Goal: Transaction & Acquisition: Obtain resource

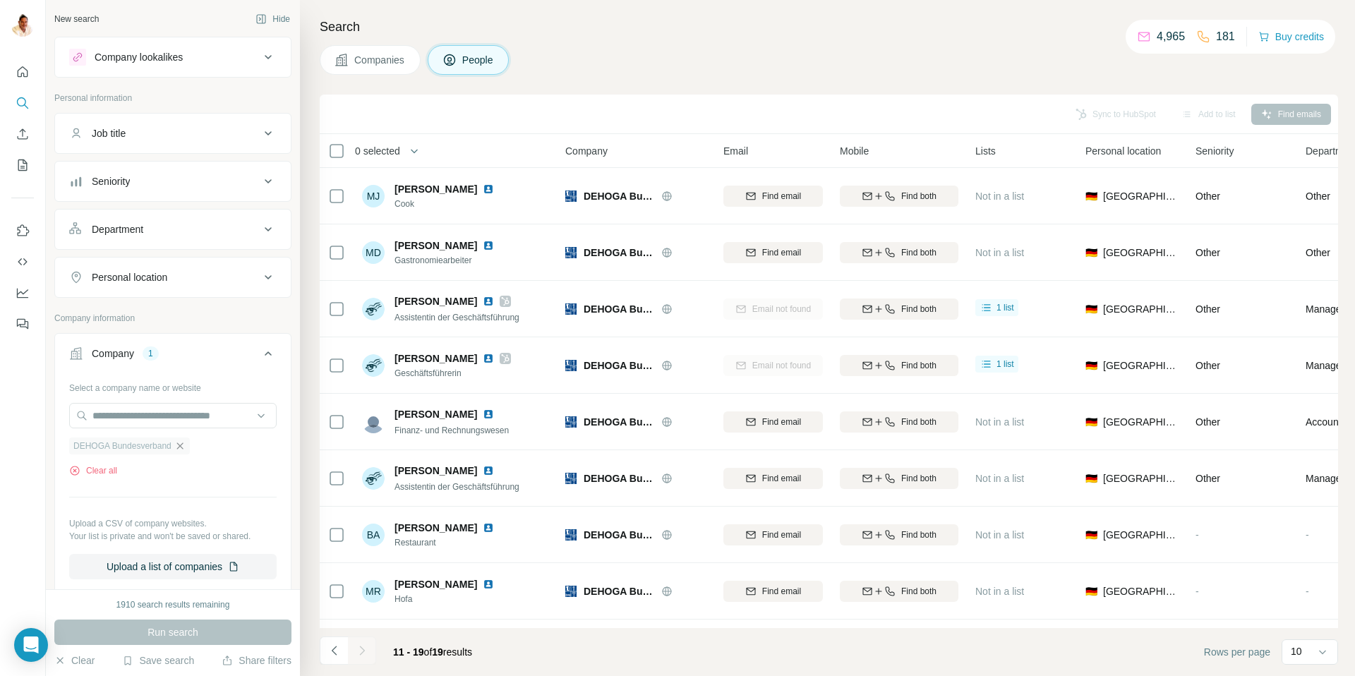
click at [186, 445] on icon "button" at bounding box center [179, 445] width 11 height 11
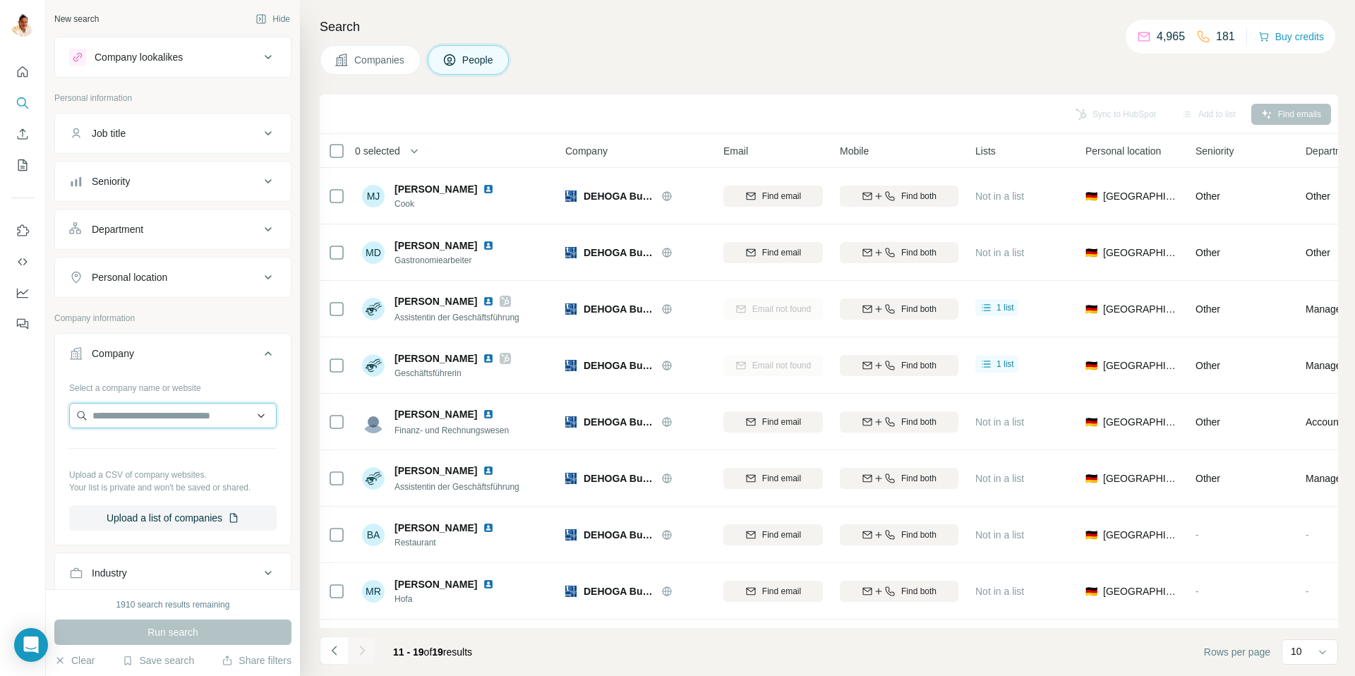
click at [167, 425] on input "text" at bounding box center [172, 415] width 207 height 25
type input "**********"
click at [281, 476] on div "Select a company name or website Upload a CSV of company websites. Your list is…" at bounding box center [173, 459] width 236 height 166
click at [140, 411] on input "text" at bounding box center [172, 415] width 207 height 25
paste input "**********"
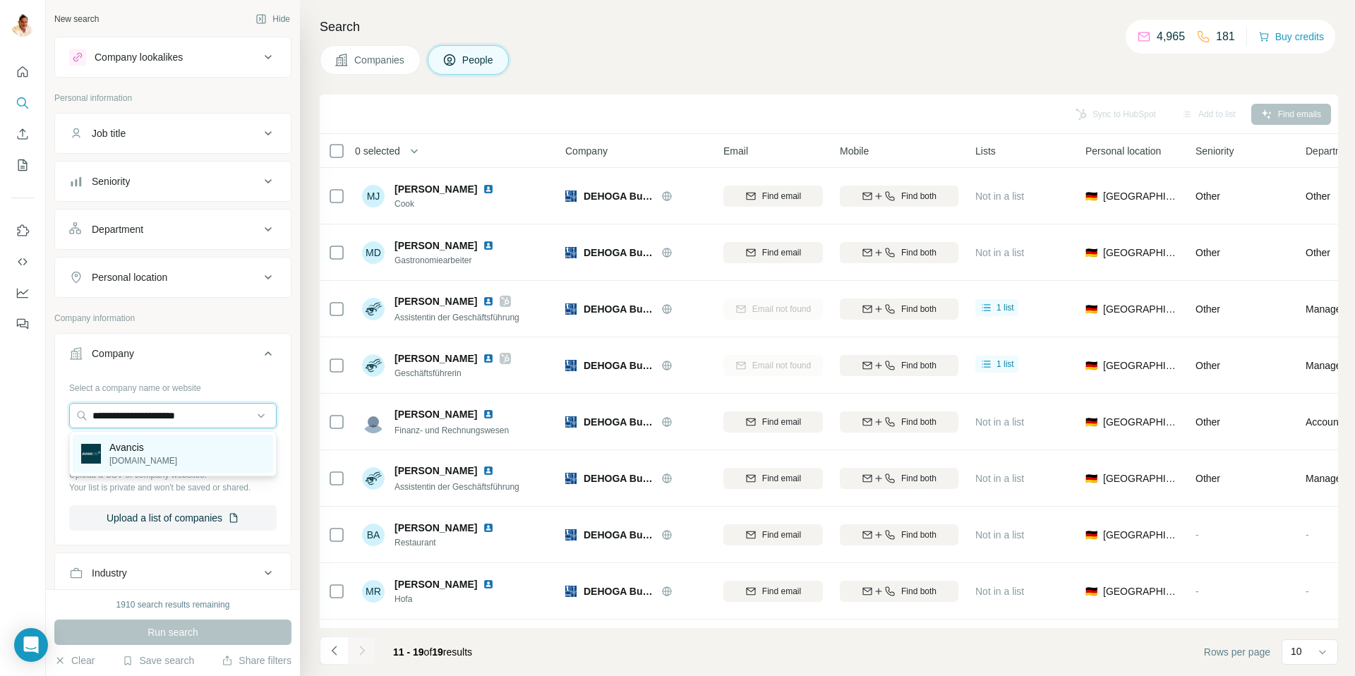
type input "**********"
click at [136, 453] on p "Avancis" at bounding box center [143, 447] width 68 height 14
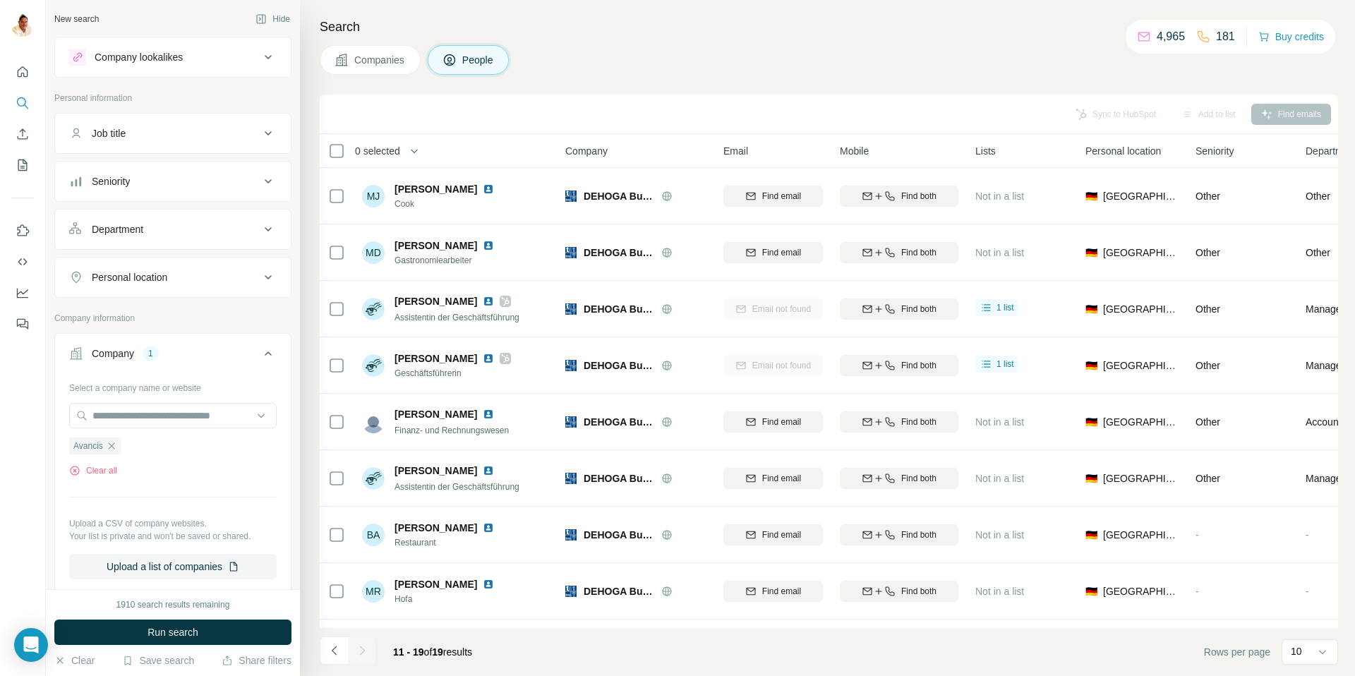
drag, startPoint x: 187, startPoint y: 625, endPoint x: 175, endPoint y: 617, distance: 14.3
click at [187, 625] on span "Run search" at bounding box center [172, 632] width 51 height 14
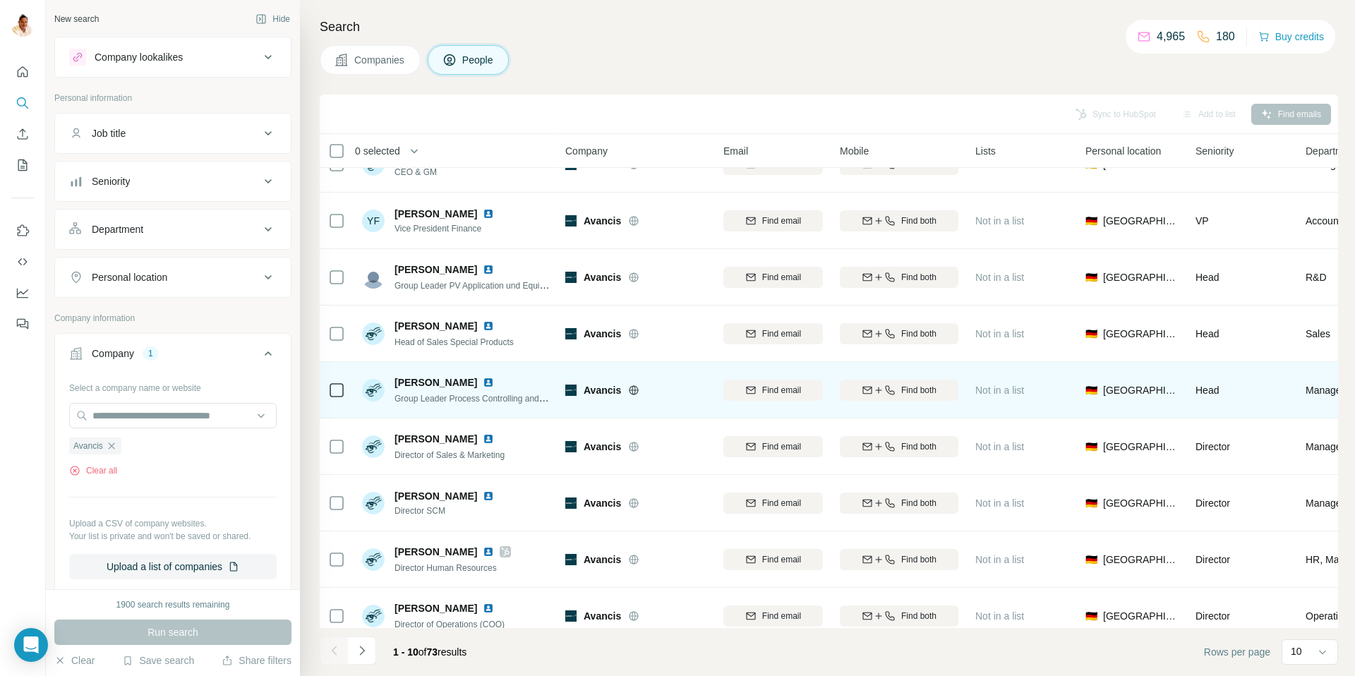
scroll to position [104, 0]
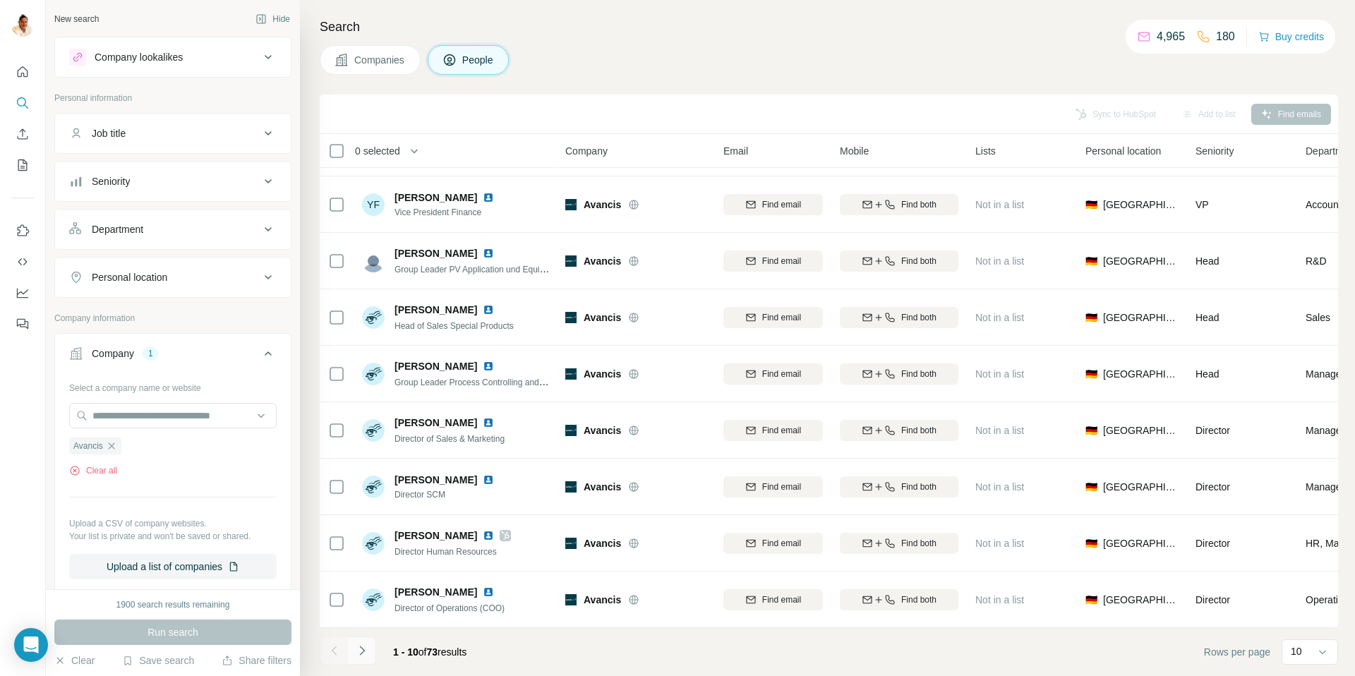
click at [367, 642] on button "Navigate to next page" at bounding box center [362, 651] width 28 height 28
click at [358, 646] on icon "Navigate to next page" at bounding box center [362, 651] width 14 height 14
click at [363, 649] on icon "Navigate to next page" at bounding box center [362, 651] width 14 height 14
click at [355, 652] on icon "Navigate to next page" at bounding box center [362, 651] width 14 height 14
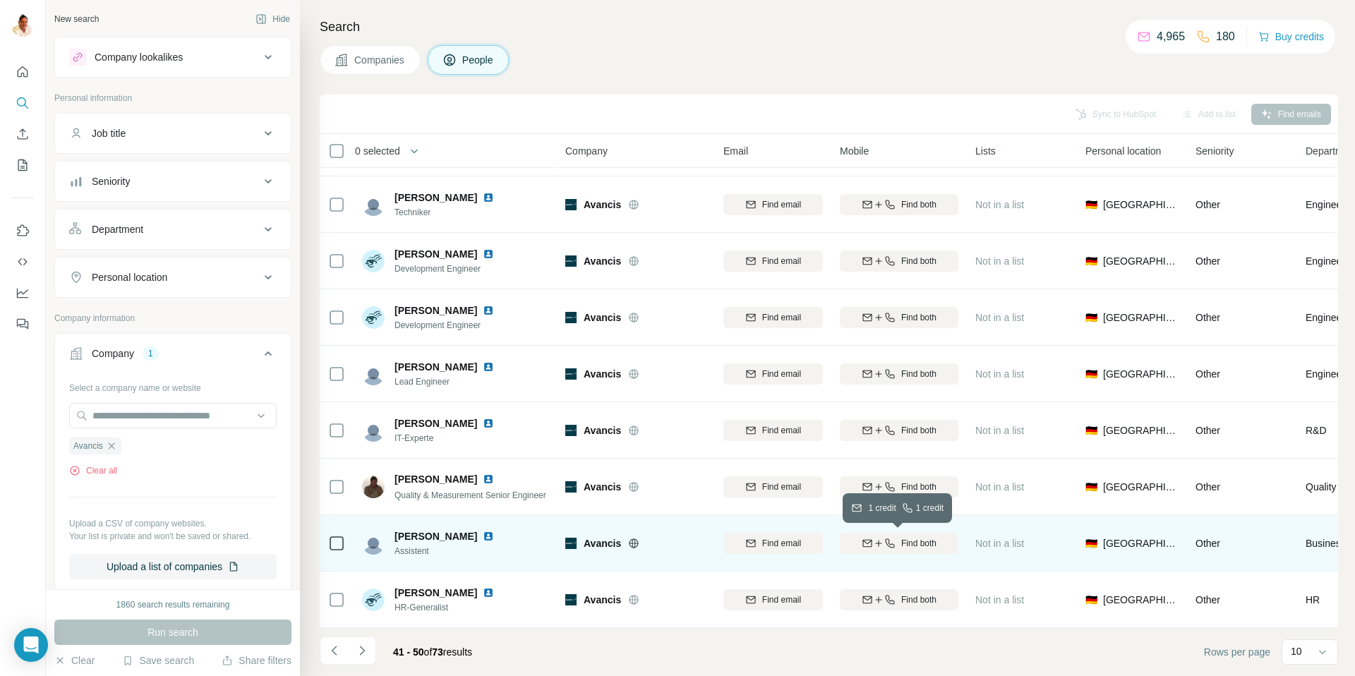
click at [880, 543] on icon "button" at bounding box center [878, 543] width 11 height 11
click at [757, 545] on span "[EMAIL_ADDRESS][PERSON_NAME][DOMAIN_NAME]" at bounding box center [866, 543] width 248 height 11
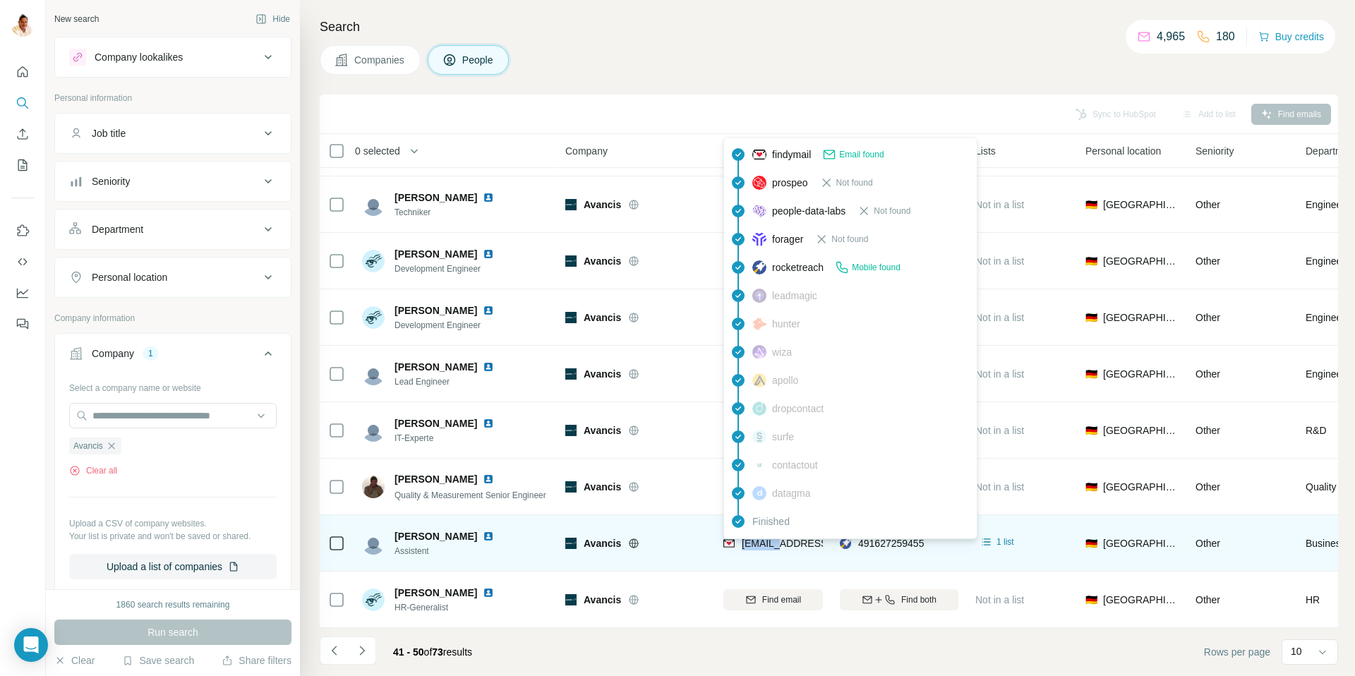
click at [757, 545] on span "[EMAIL_ADDRESS][PERSON_NAME][DOMAIN_NAME]" at bounding box center [866, 543] width 248 height 11
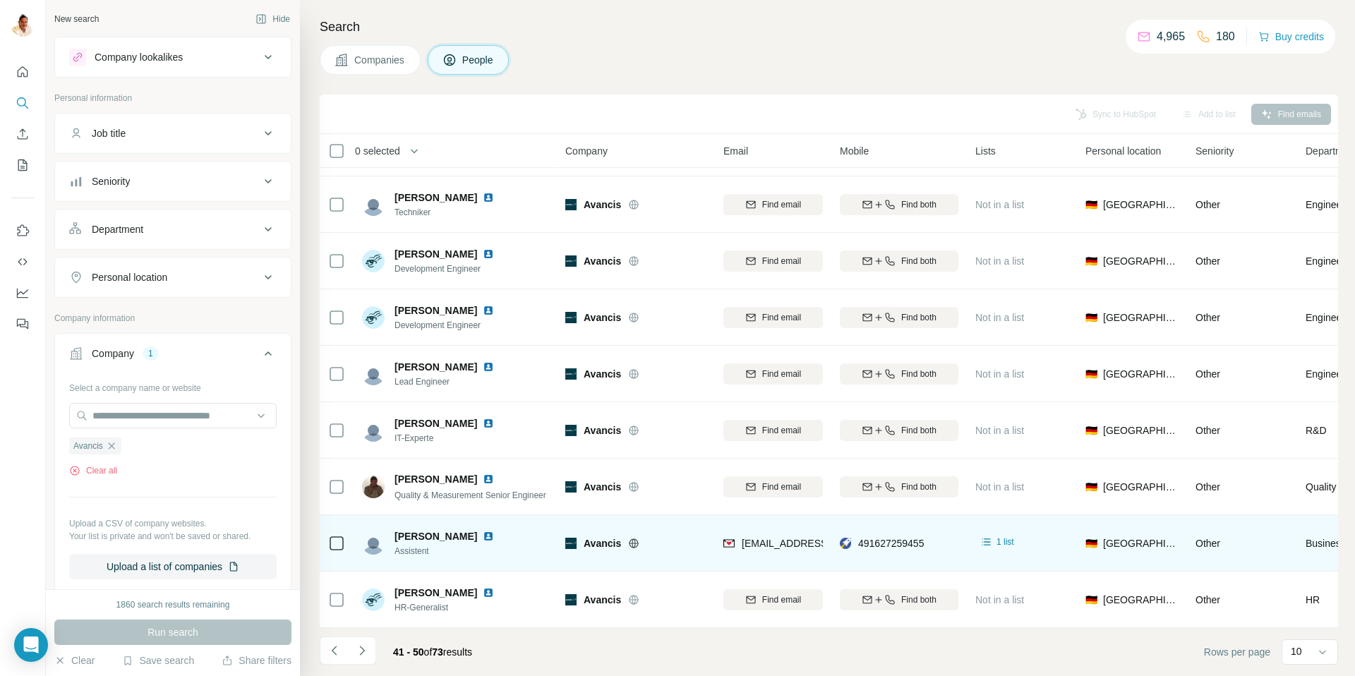
click at [707, 550] on td "Avancis" at bounding box center [636, 543] width 158 height 56
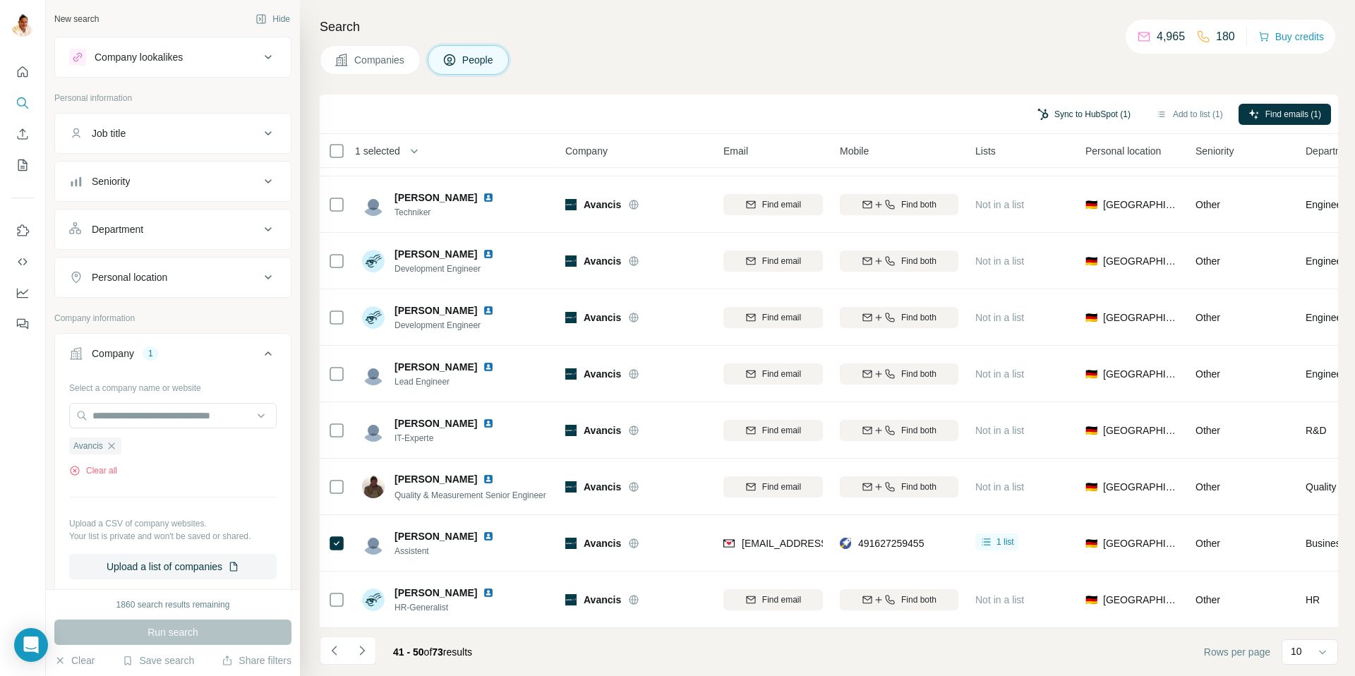
click at [1090, 116] on button "Sync to HubSpot (1)" at bounding box center [1084, 114] width 113 height 21
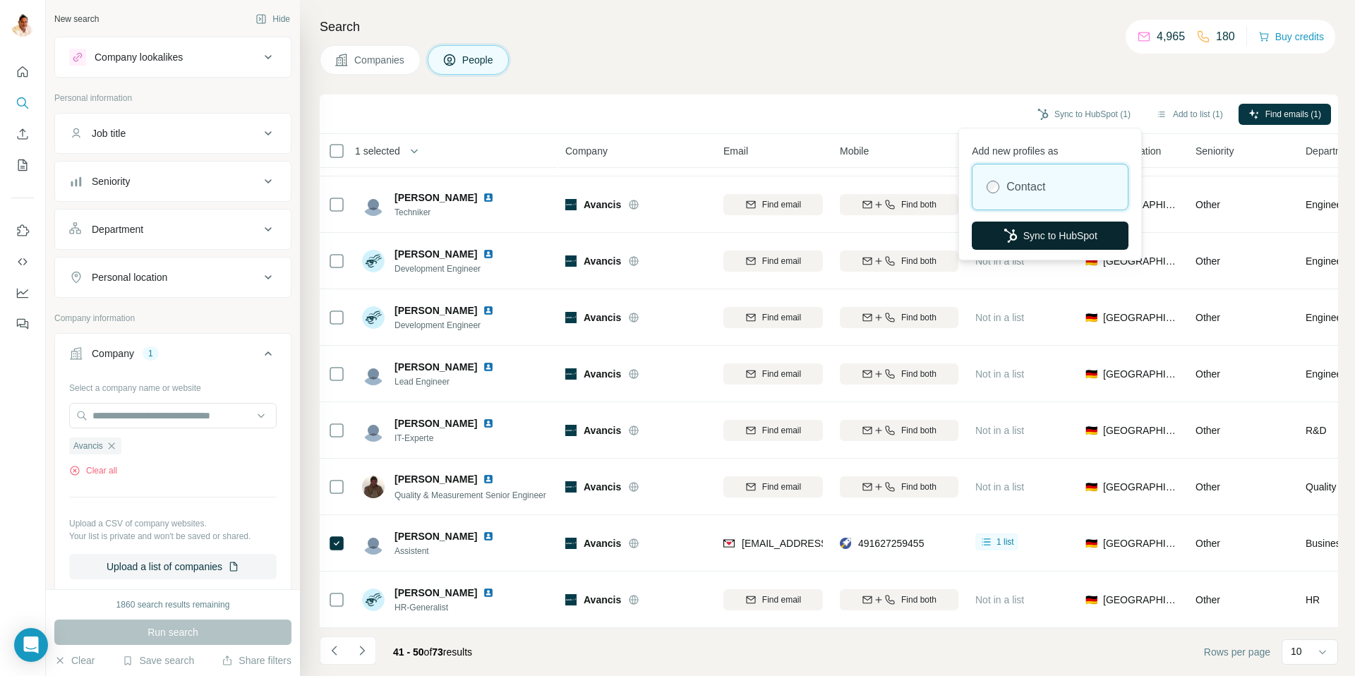
click at [1044, 236] on button "Sync to HubSpot" at bounding box center [1050, 236] width 157 height 28
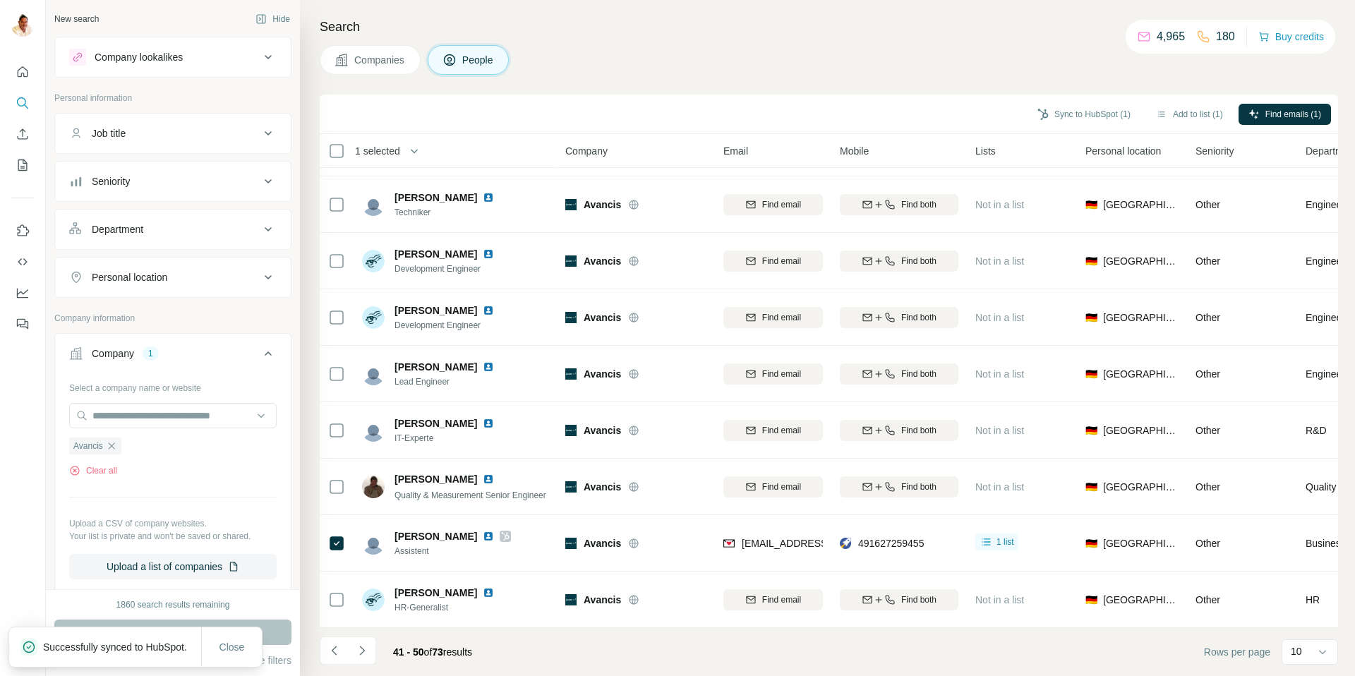
drag, startPoint x: 113, startPoint y: 445, endPoint x: 109, endPoint y: 437, distance: 8.5
click at [113, 445] on icon "button" at bounding box center [111, 445] width 6 height 6
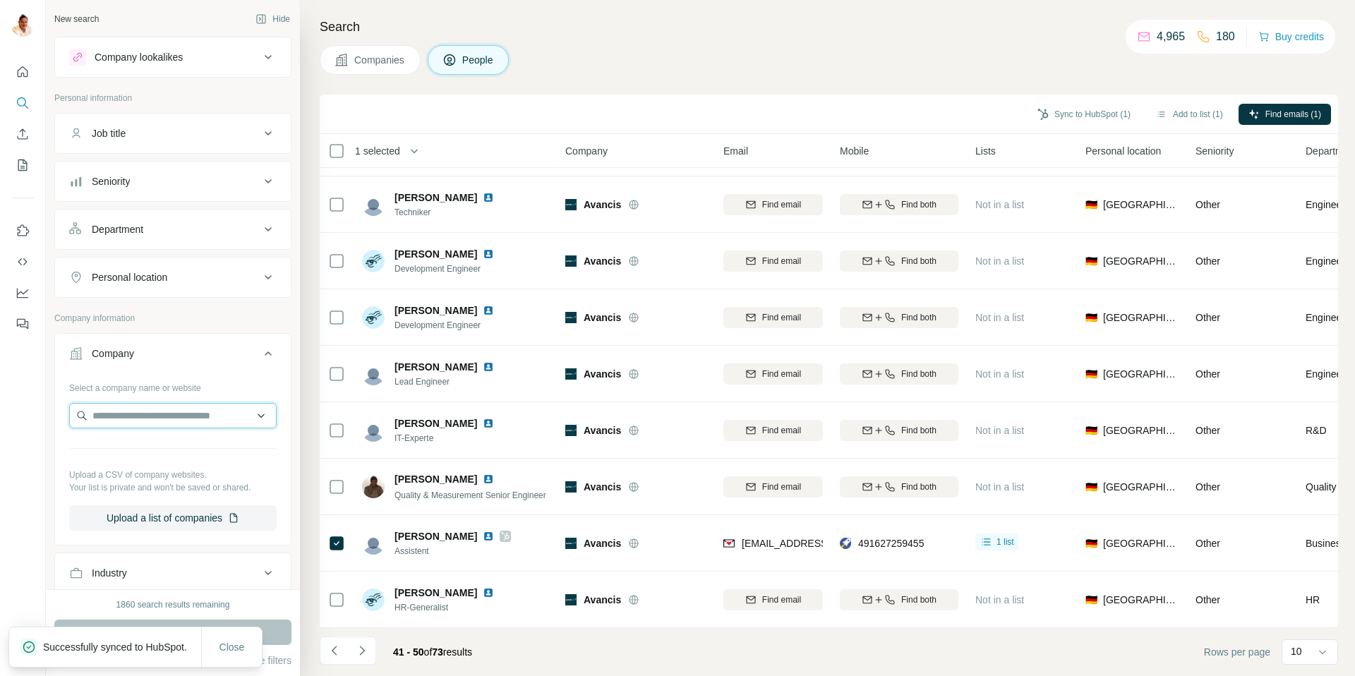
click at [105, 419] on input "text" at bounding box center [172, 415] width 207 height 25
paste input "**********"
type input "**********"
click at [167, 442] on div "[GEOGRAPHIC_DATA] [DOMAIN_NAME]" at bounding box center [173, 454] width 200 height 38
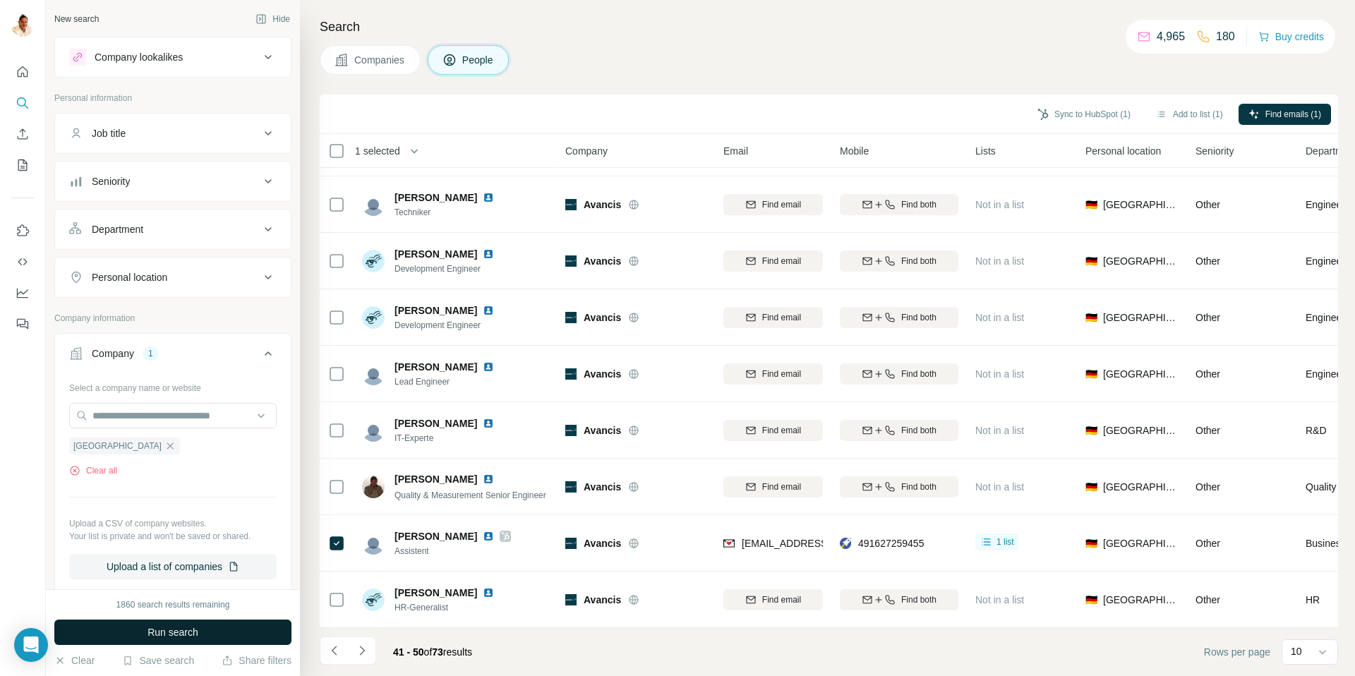
click at [164, 636] on span "Run search" at bounding box center [172, 632] width 51 height 14
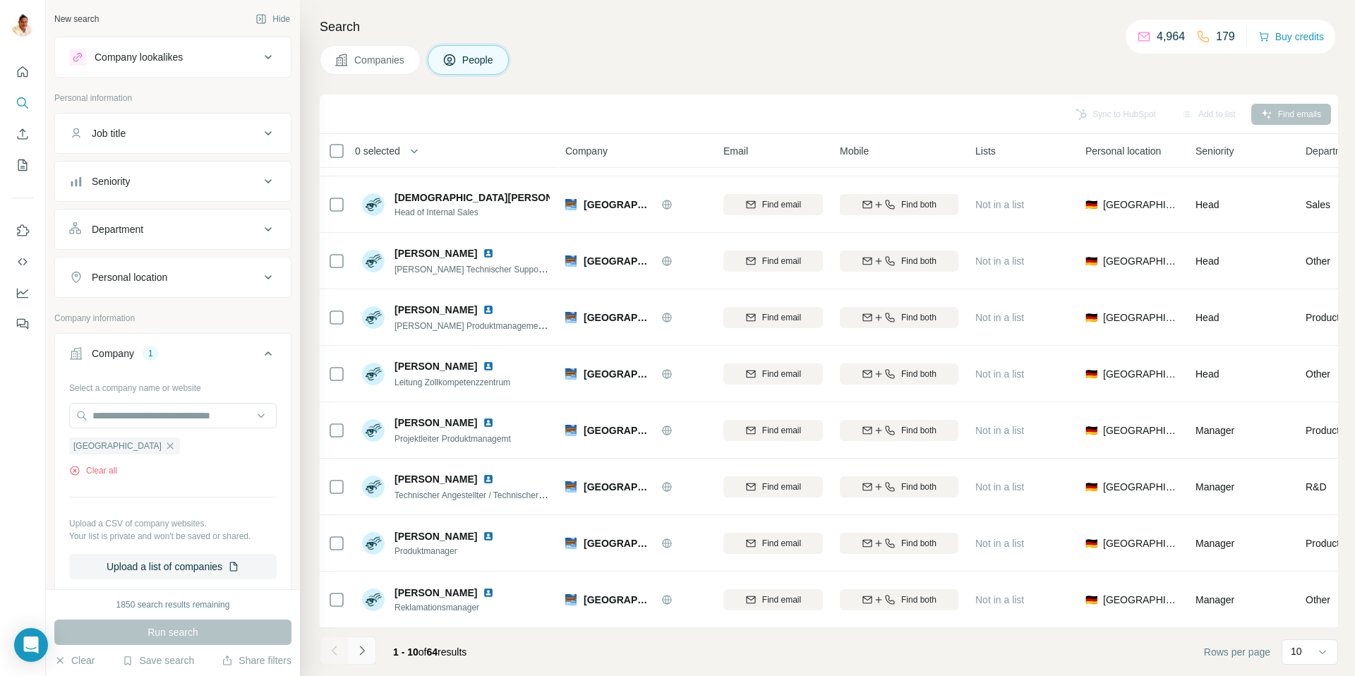
click at [360, 656] on icon "Navigate to next page" at bounding box center [362, 651] width 14 height 14
click at [363, 648] on icon "Navigate to next page" at bounding box center [362, 651] width 14 height 14
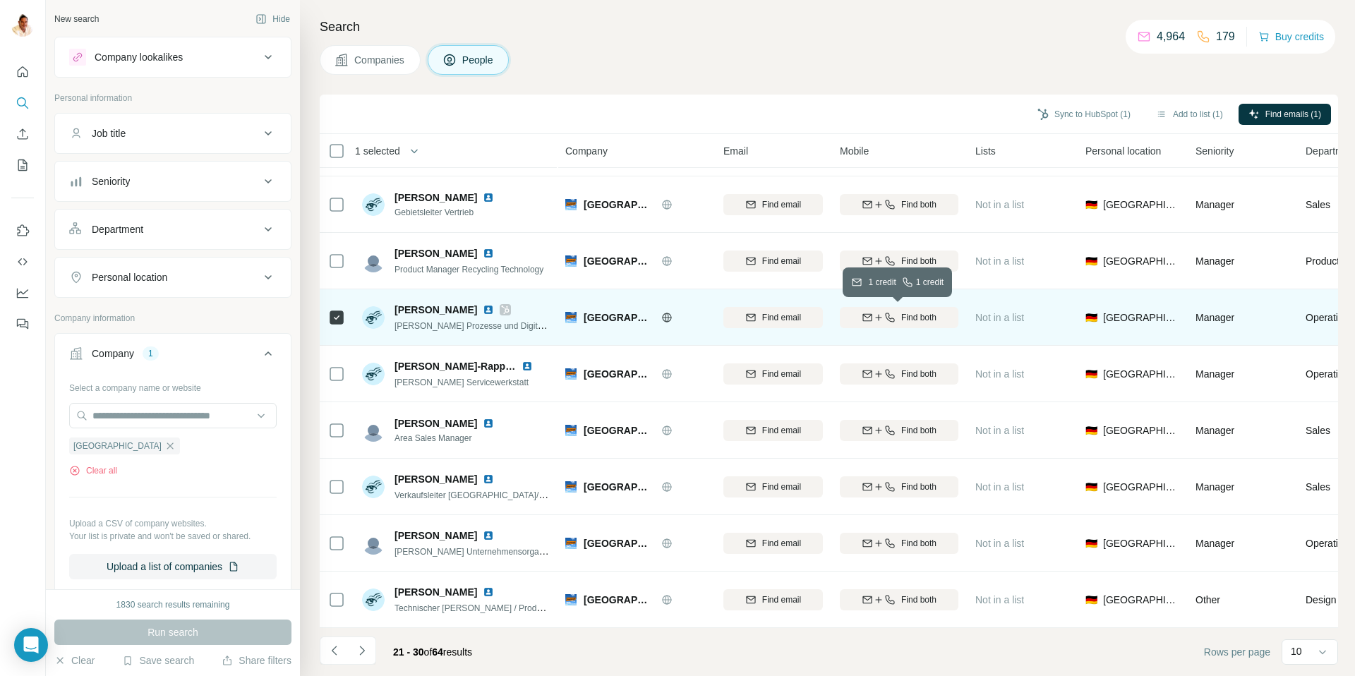
drag, startPoint x: 870, startPoint y: 313, endPoint x: 898, endPoint y: 314, distance: 28.2
click at [898, 314] on div "Find both" at bounding box center [899, 317] width 119 height 13
click at [898, 314] on div "Find both" at bounding box center [899, 317] width 119 height 39
drag, startPoint x: 858, startPoint y: 317, endPoint x: 948, endPoint y: 318, distance: 89.6
click at [948, 318] on div "[PHONE_NUMBER]" at bounding box center [899, 317] width 119 height 39
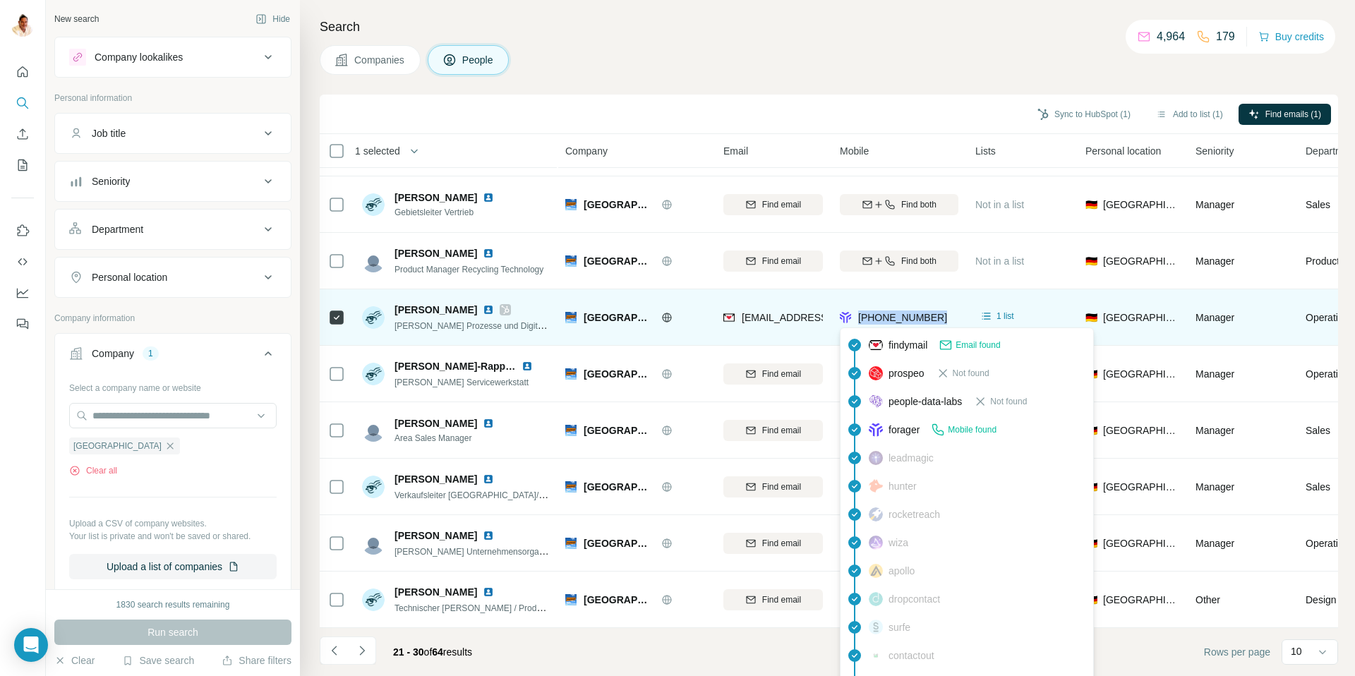
copy span "[PHONE_NUMBER]"
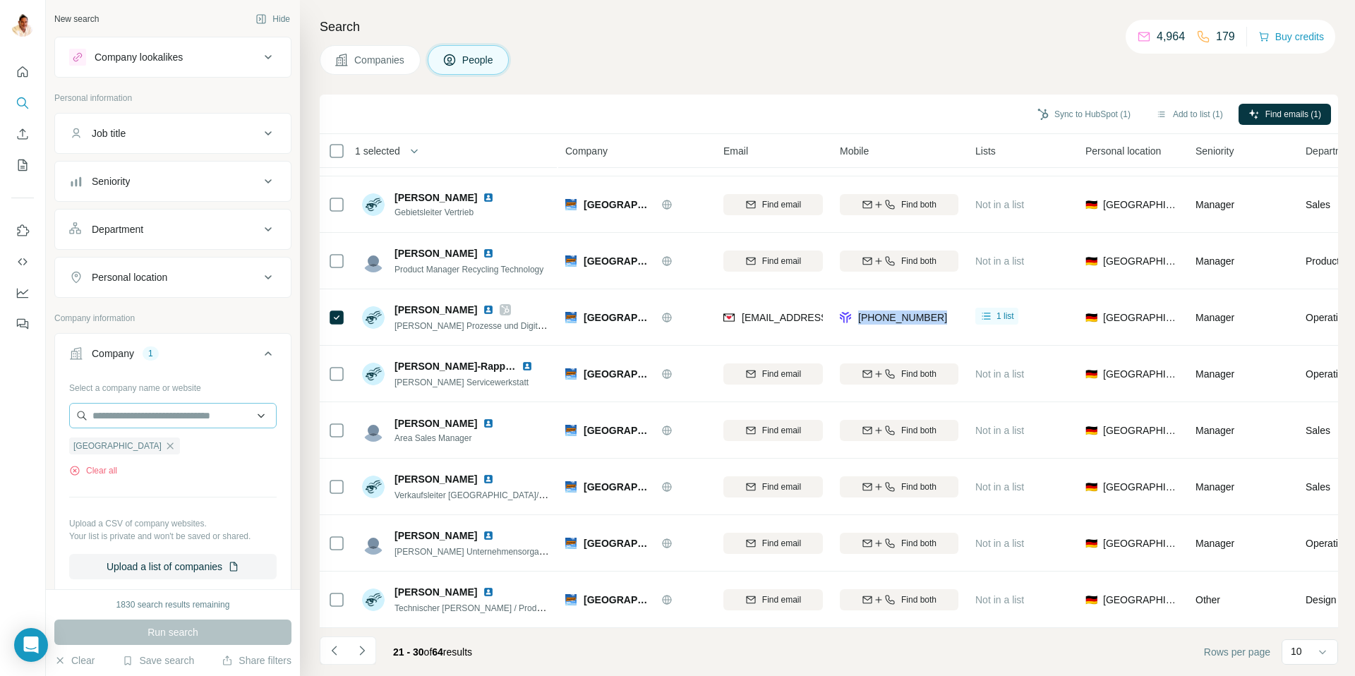
drag, startPoint x: 129, startPoint y: 447, endPoint x: 122, endPoint y: 426, distance: 23.0
click at [129, 447] on div "[GEOGRAPHIC_DATA]" at bounding box center [124, 446] width 111 height 17
click at [123, 416] on input "text" at bounding box center [172, 415] width 207 height 25
paste input "**********"
type input "**********"
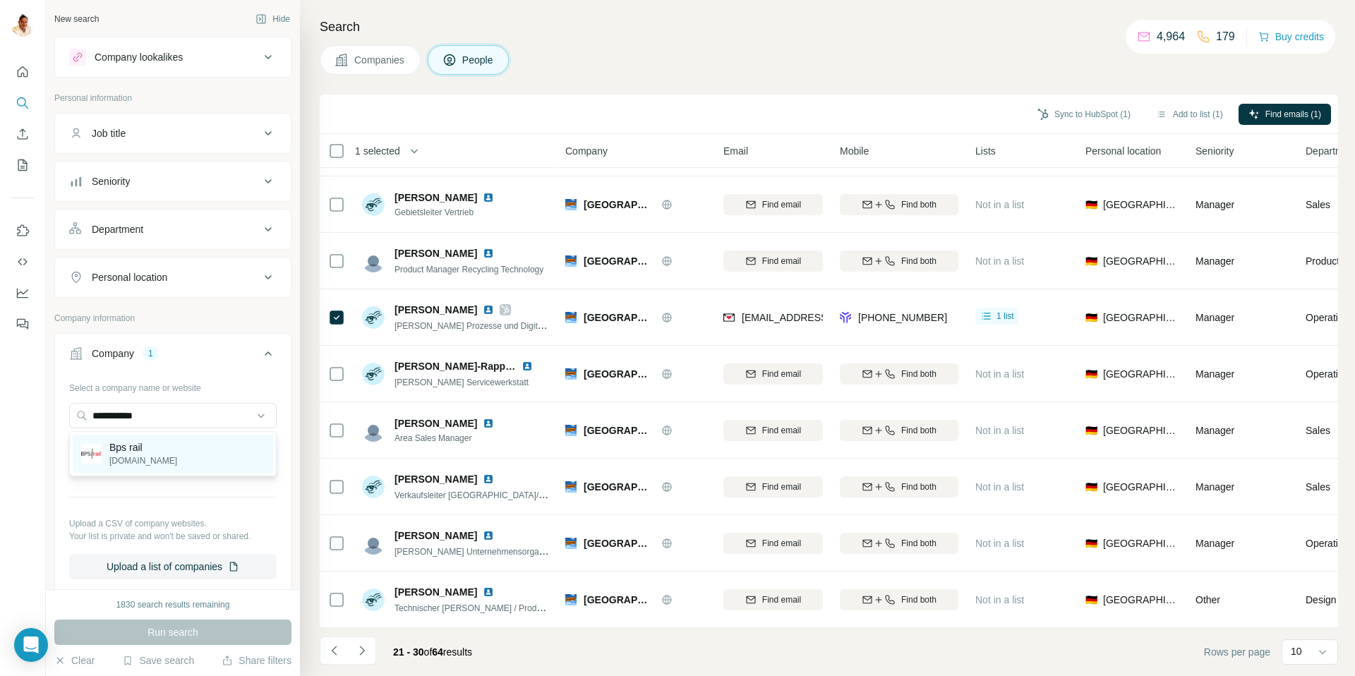
click at [145, 454] on p "Bps rail" at bounding box center [143, 447] width 68 height 14
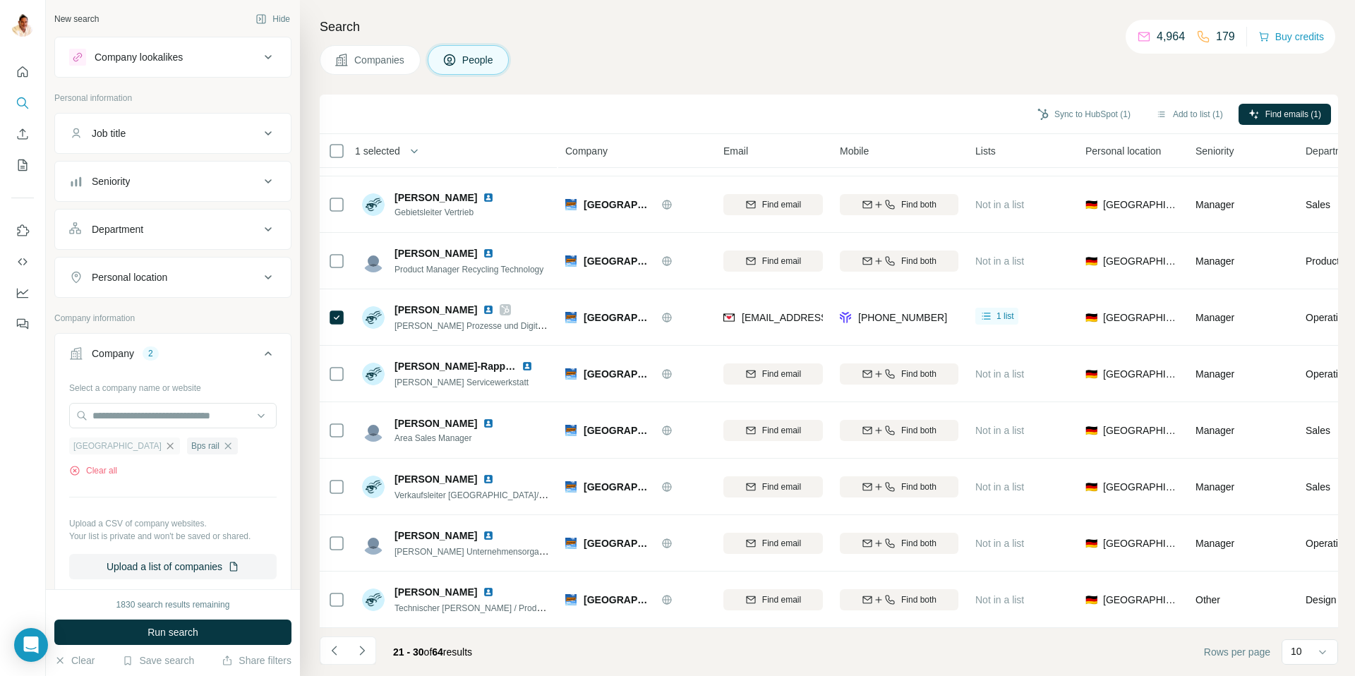
click at [164, 446] on icon "button" at bounding box center [169, 445] width 11 height 11
click at [179, 634] on span "Run search" at bounding box center [172, 632] width 51 height 14
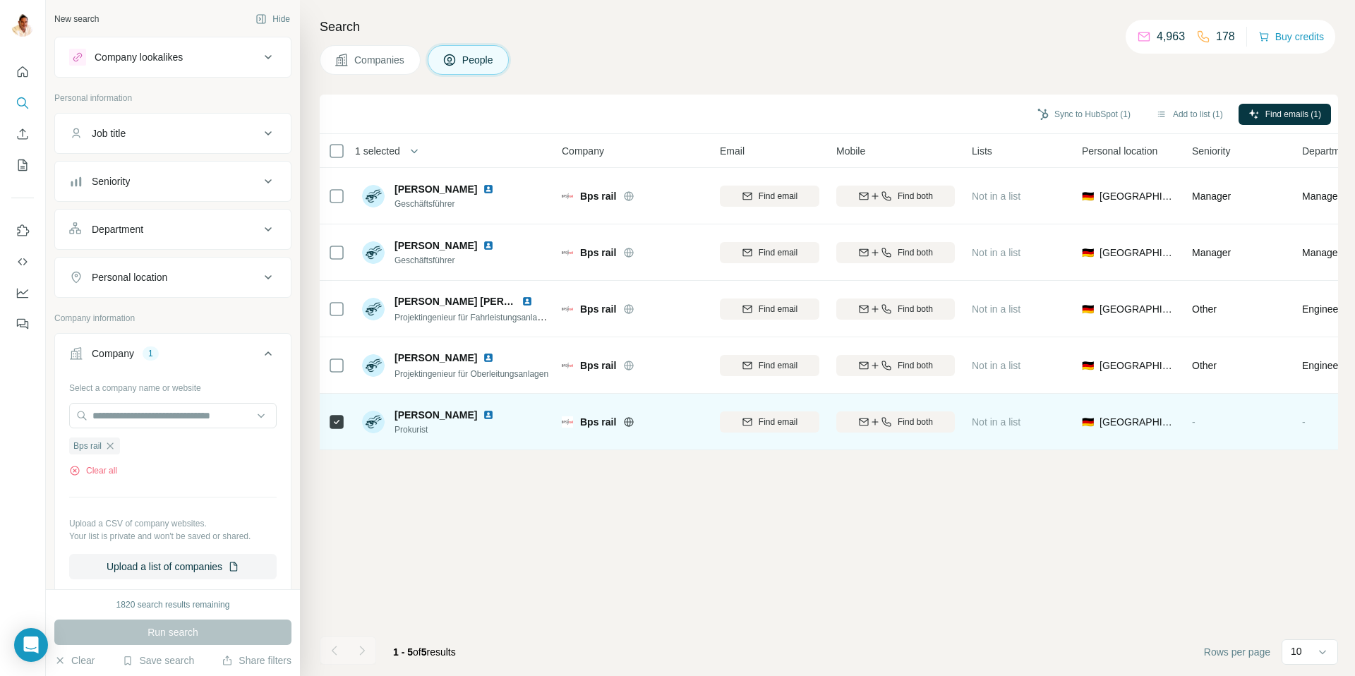
scroll to position [0, 3]
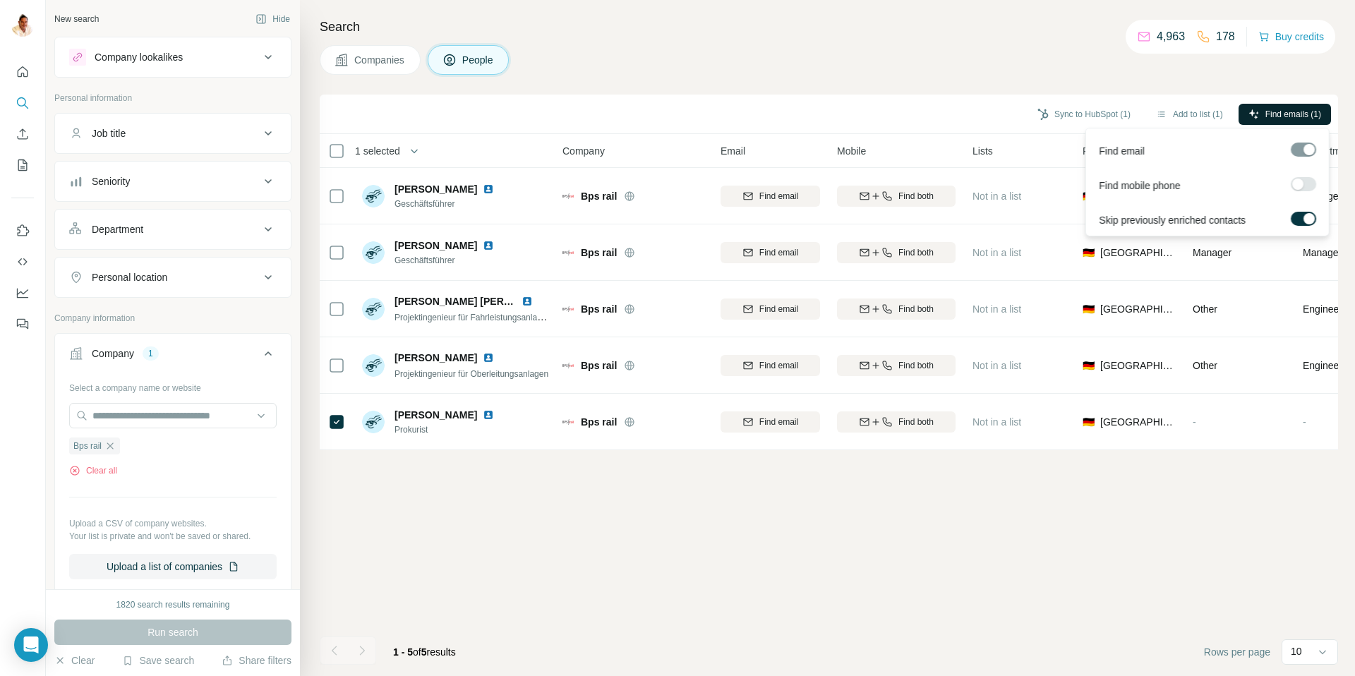
click at [1272, 107] on button "Find emails (1)" at bounding box center [1285, 114] width 92 height 21
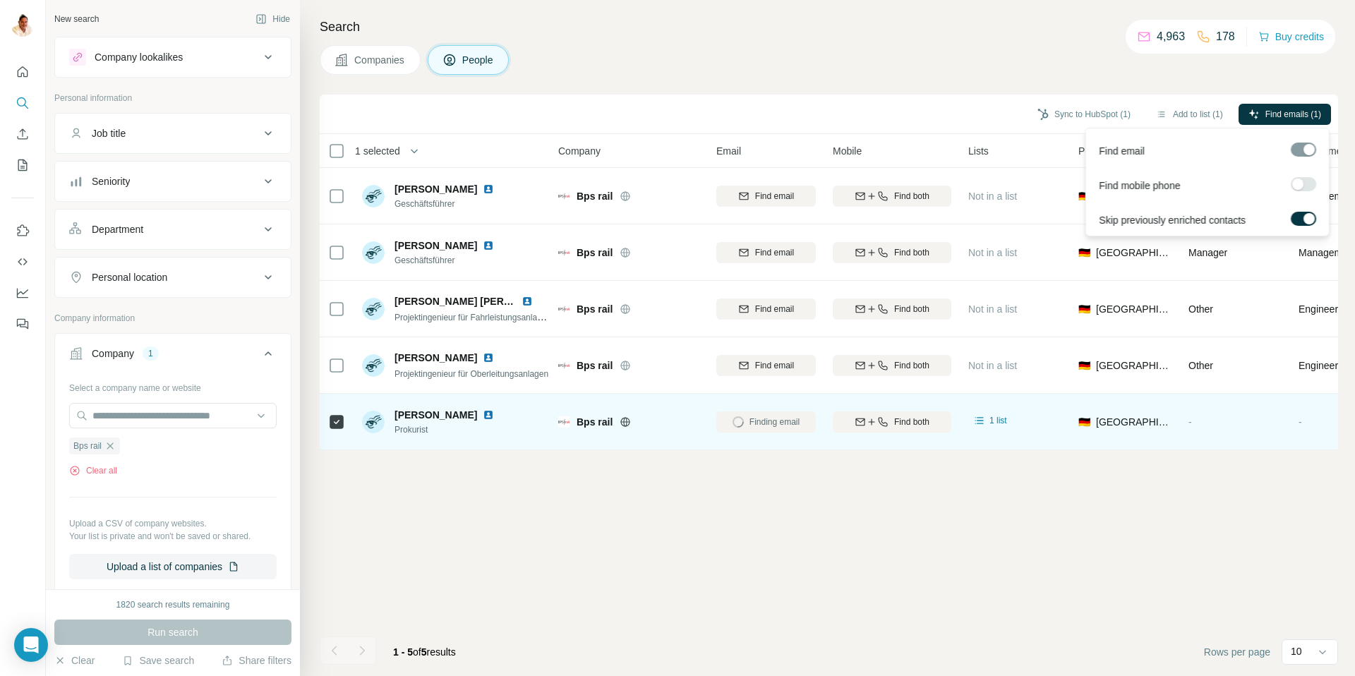
click at [900, 423] on span "Find both" at bounding box center [911, 422] width 35 height 13
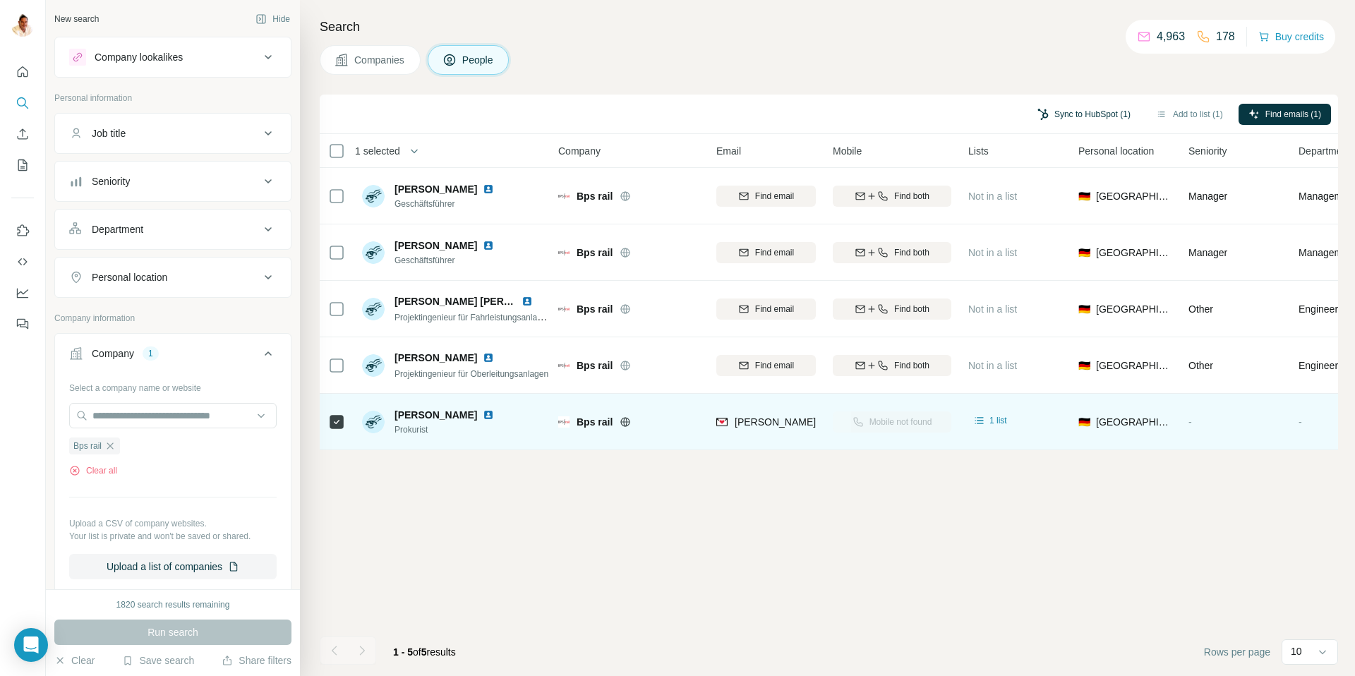
click at [1071, 116] on button "Sync to HubSpot (1)" at bounding box center [1084, 114] width 113 height 21
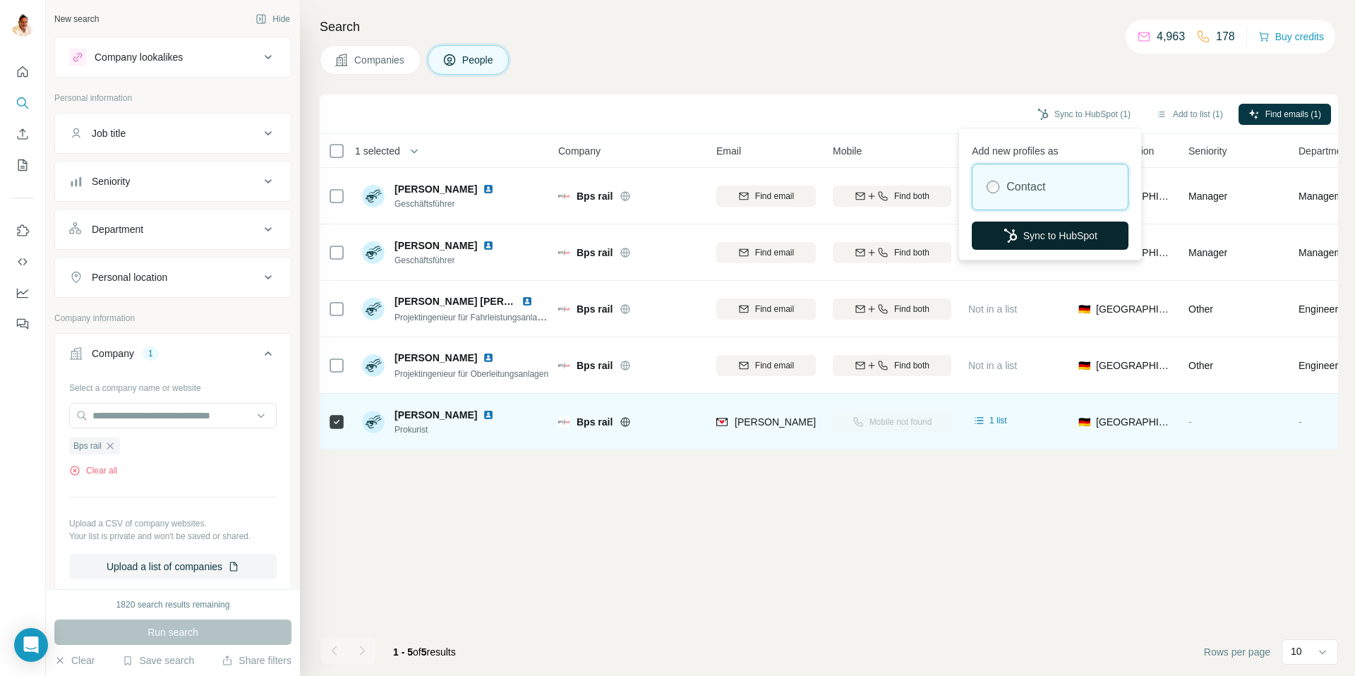
click at [1032, 233] on button "Sync to HubSpot" at bounding box center [1050, 236] width 157 height 28
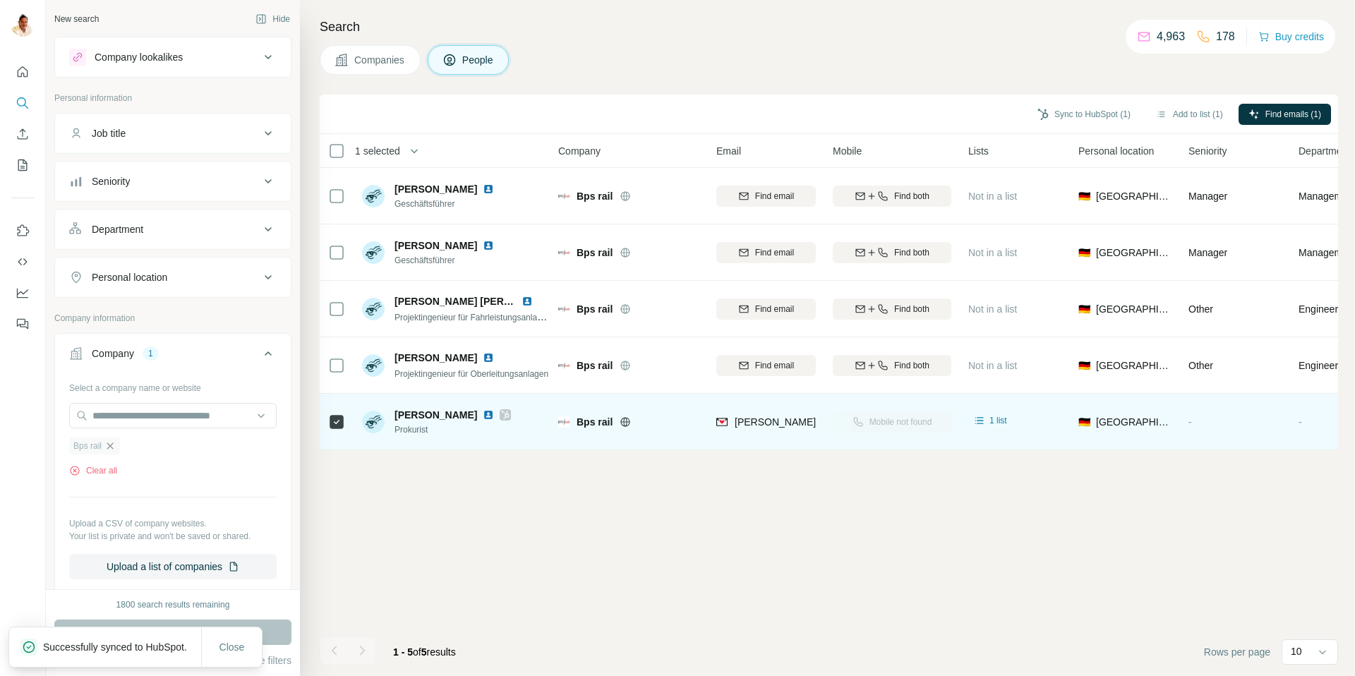
click at [111, 445] on icon "button" at bounding box center [109, 445] width 11 height 11
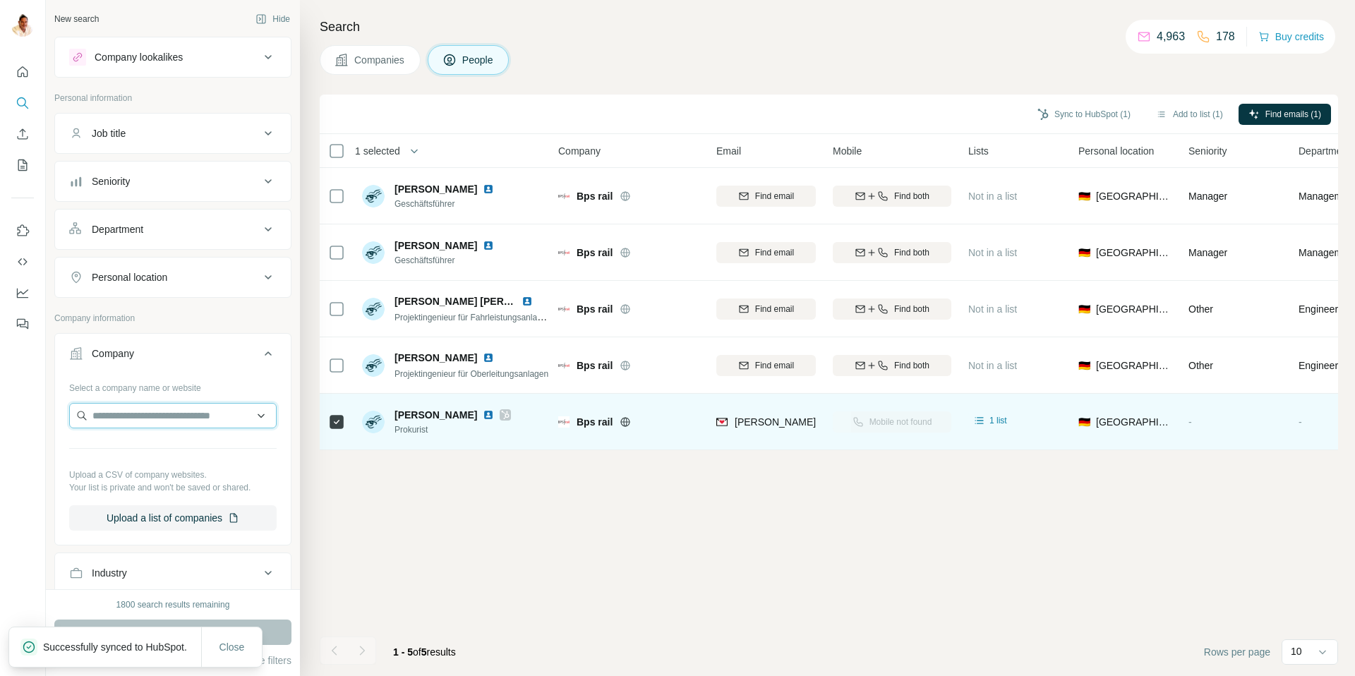
click at [115, 421] on input "text" at bounding box center [172, 415] width 207 height 25
paste input "******"
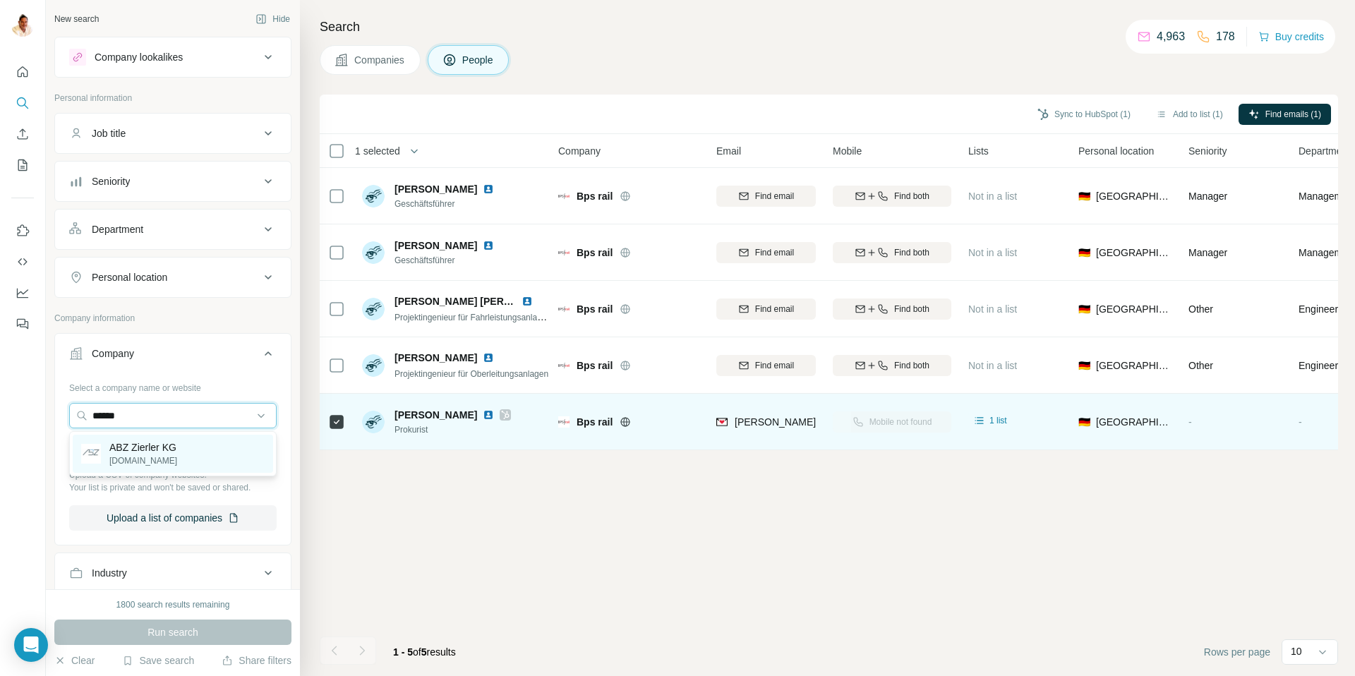
type input "******"
click at [132, 443] on p "ABZ Zierler KG" at bounding box center [143, 447] width 68 height 14
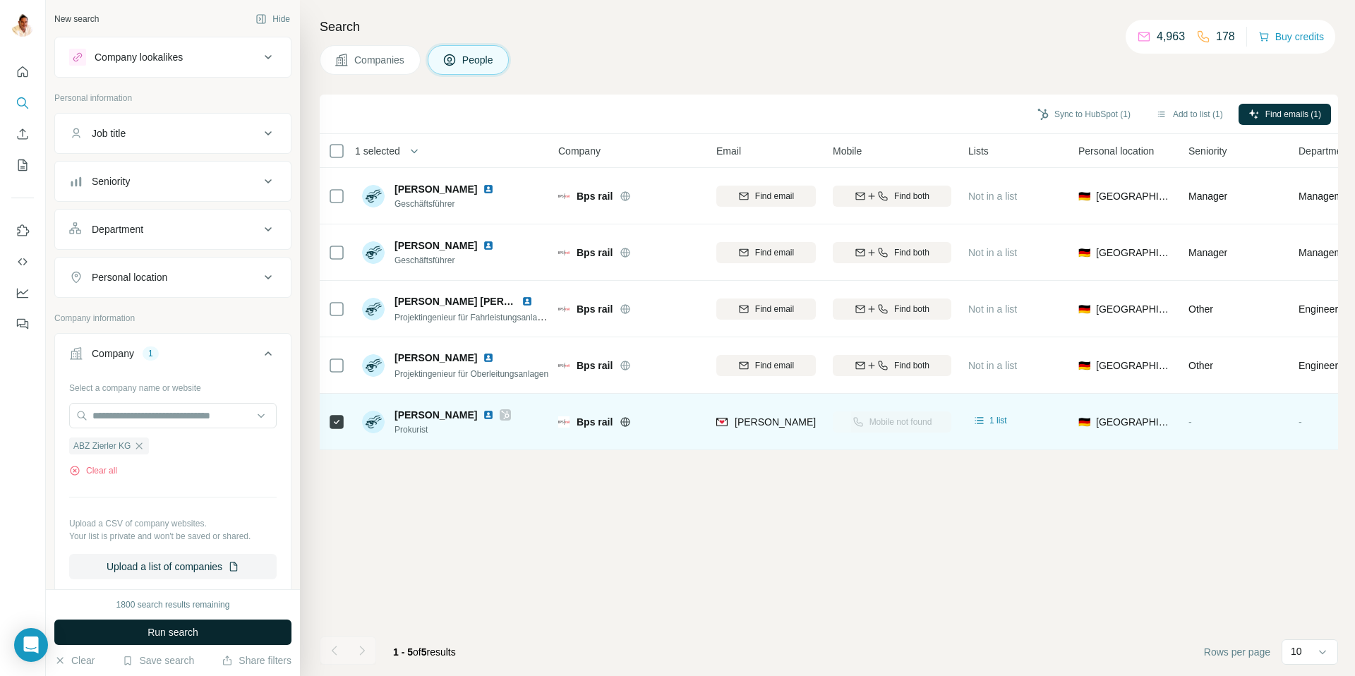
click at [179, 629] on span "Run search" at bounding box center [172, 632] width 51 height 14
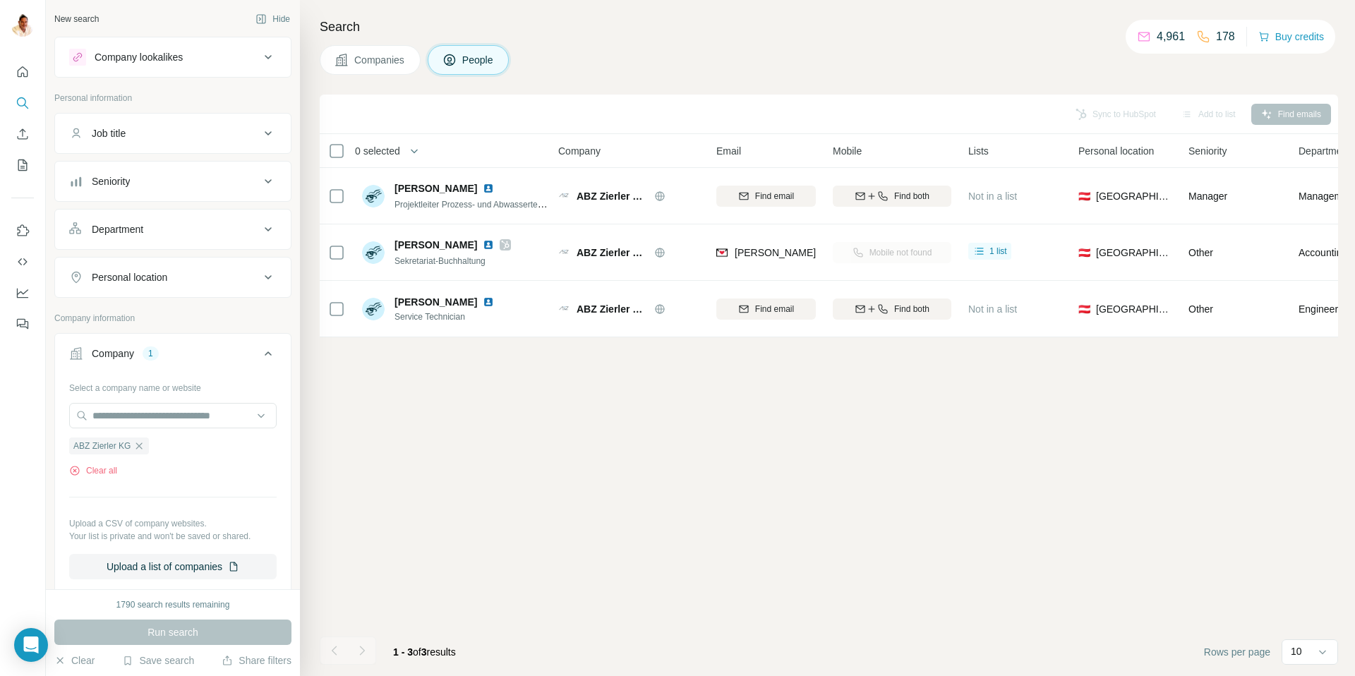
click at [143, 444] on icon "button" at bounding box center [139, 445] width 6 height 6
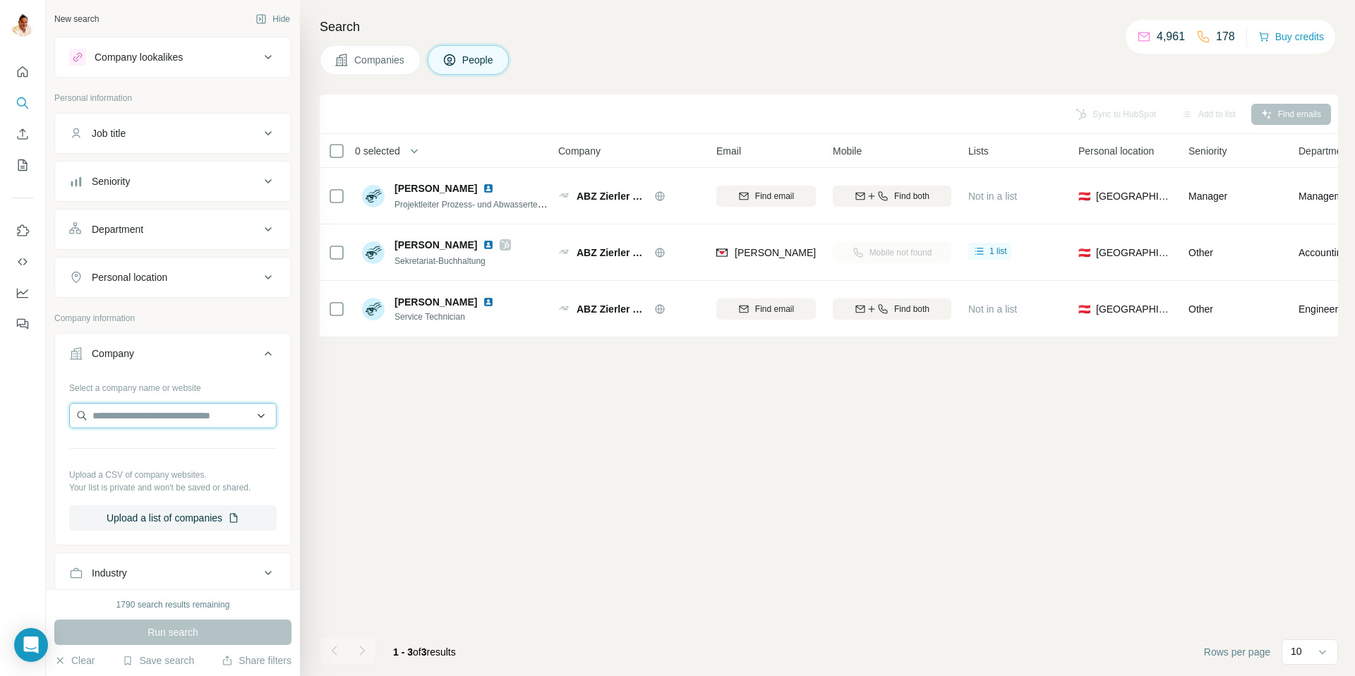
click at [135, 423] on input "text" at bounding box center [172, 415] width 207 height 25
paste input "**********"
type input "**********"
click at [141, 442] on p "[PERSON_NAME] Verpackungen" at bounding box center [182, 447] width 147 height 14
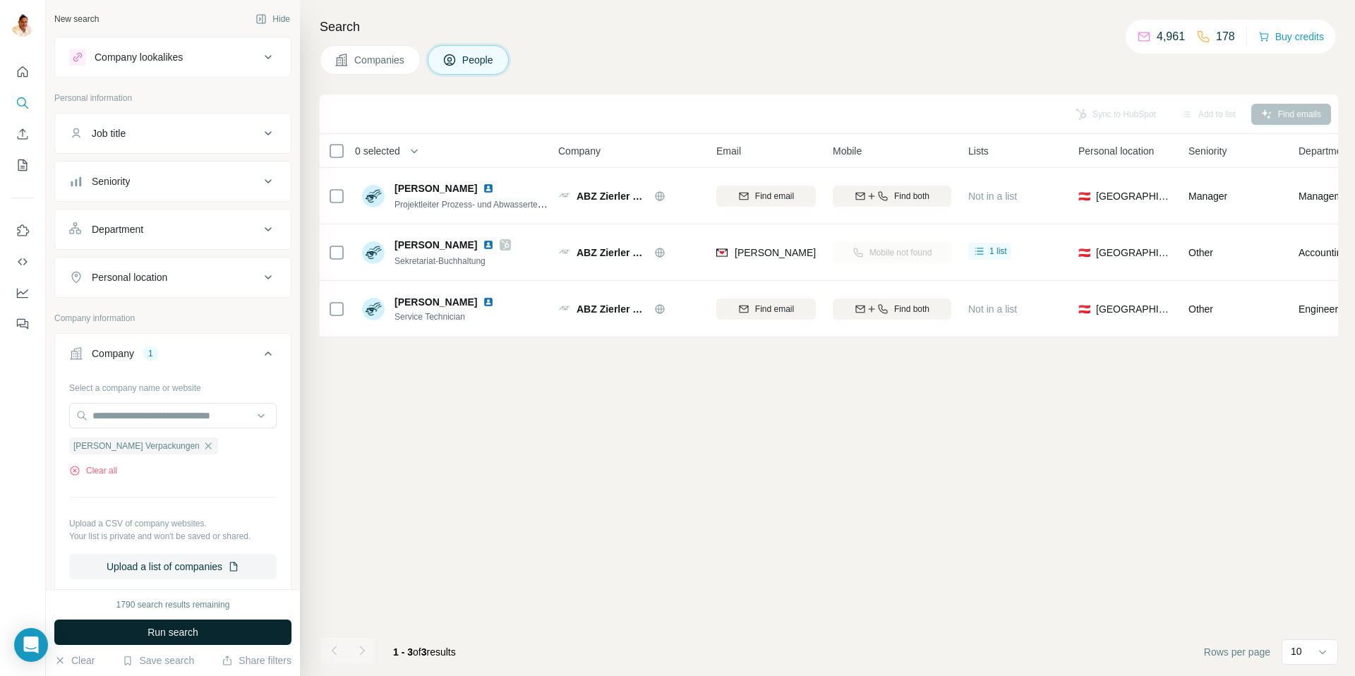
click at [150, 634] on span "Run search" at bounding box center [172, 632] width 51 height 14
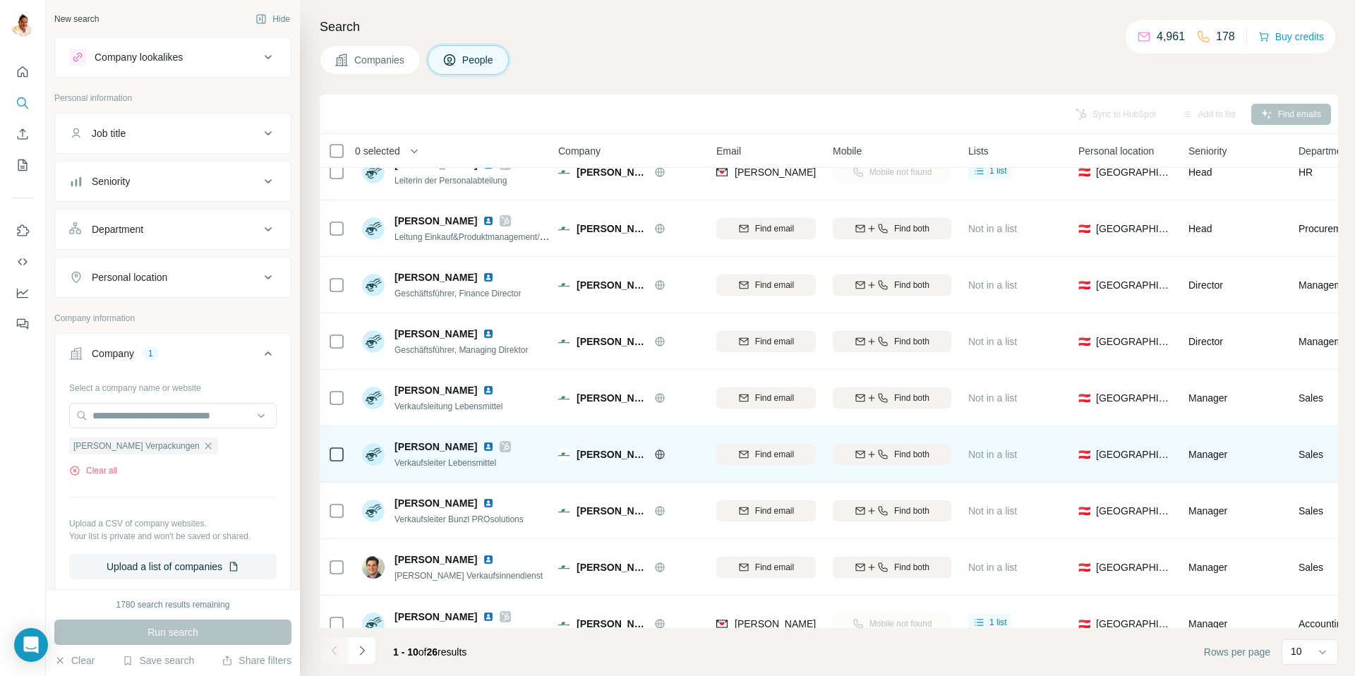
scroll to position [104, 7]
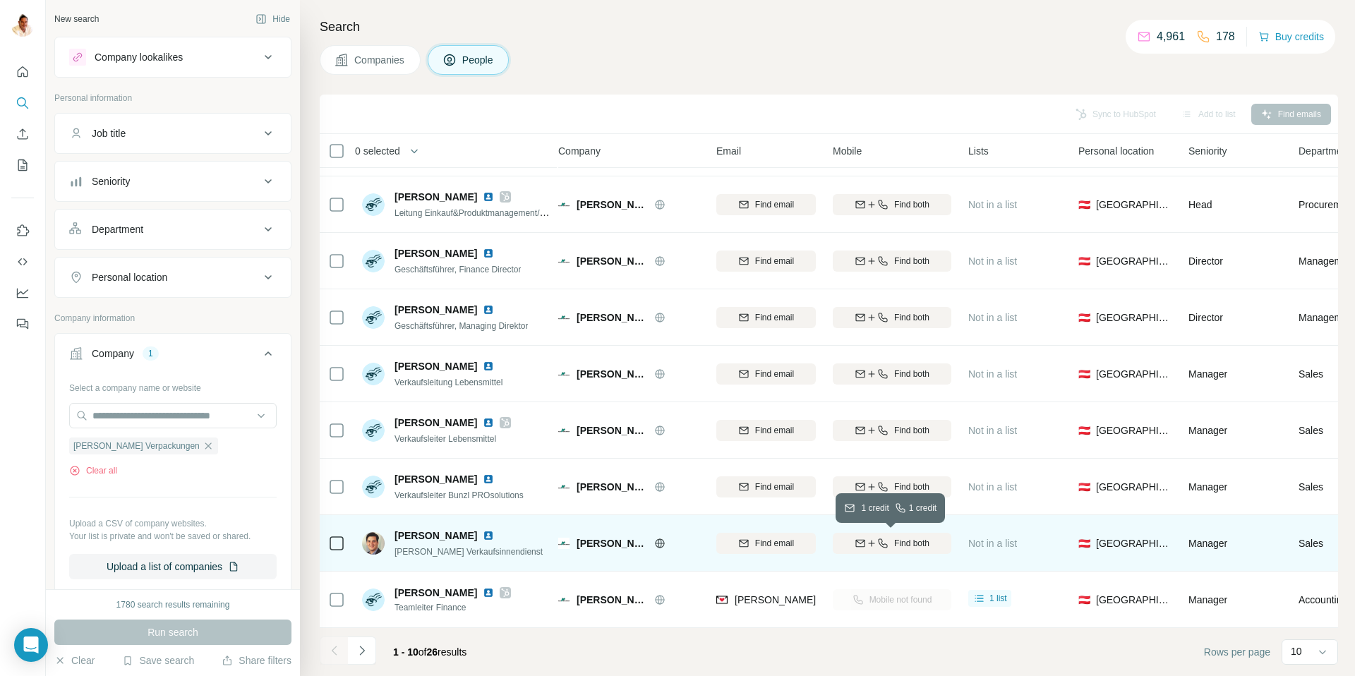
click at [894, 541] on span "Find both" at bounding box center [911, 543] width 35 height 13
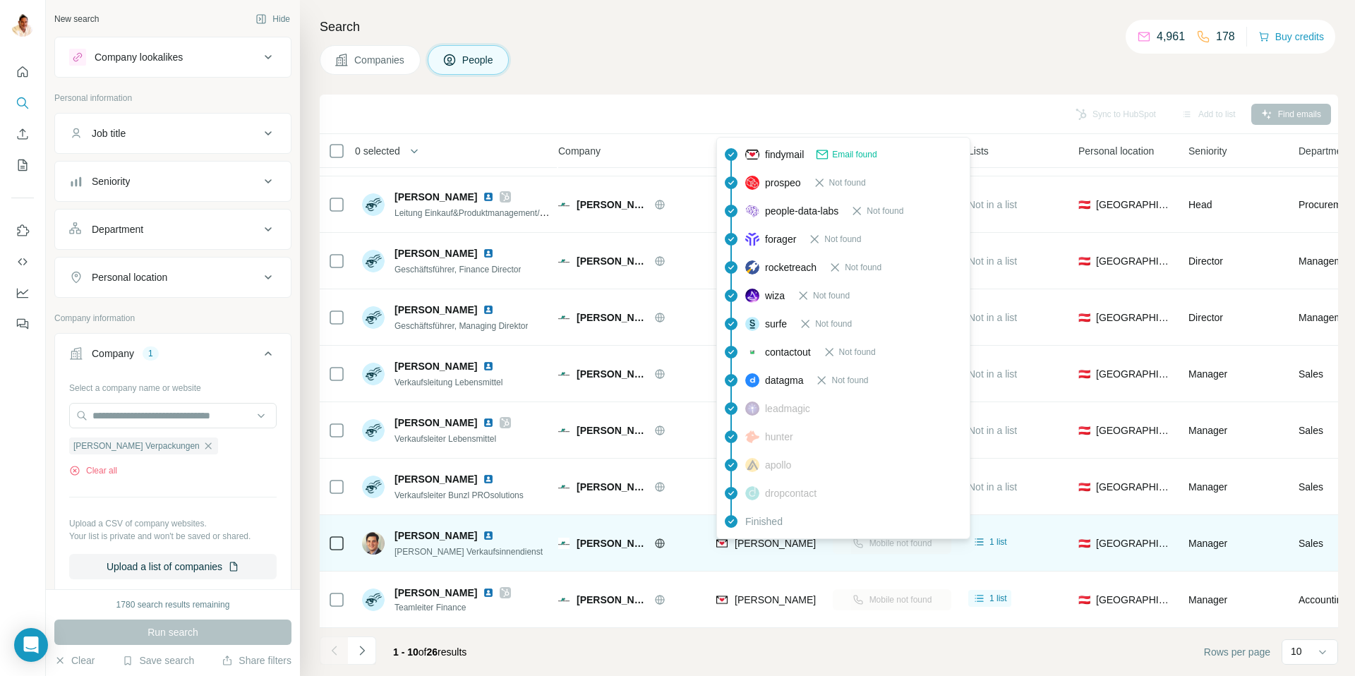
click at [750, 542] on span "[PERSON_NAME][EMAIL_ADDRESS][PERSON_NAME][DOMAIN_NAME]" at bounding box center [900, 543] width 330 height 11
copy tr "[PERSON_NAME][EMAIL_ADDRESS][PERSON_NAME][DOMAIN_NAME]"
click at [774, 567] on td "[PERSON_NAME][EMAIL_ADDRESS][PERSON_NAME][DOMAIN_NAME]" at bounding box center [766, 543] width 116 height 56
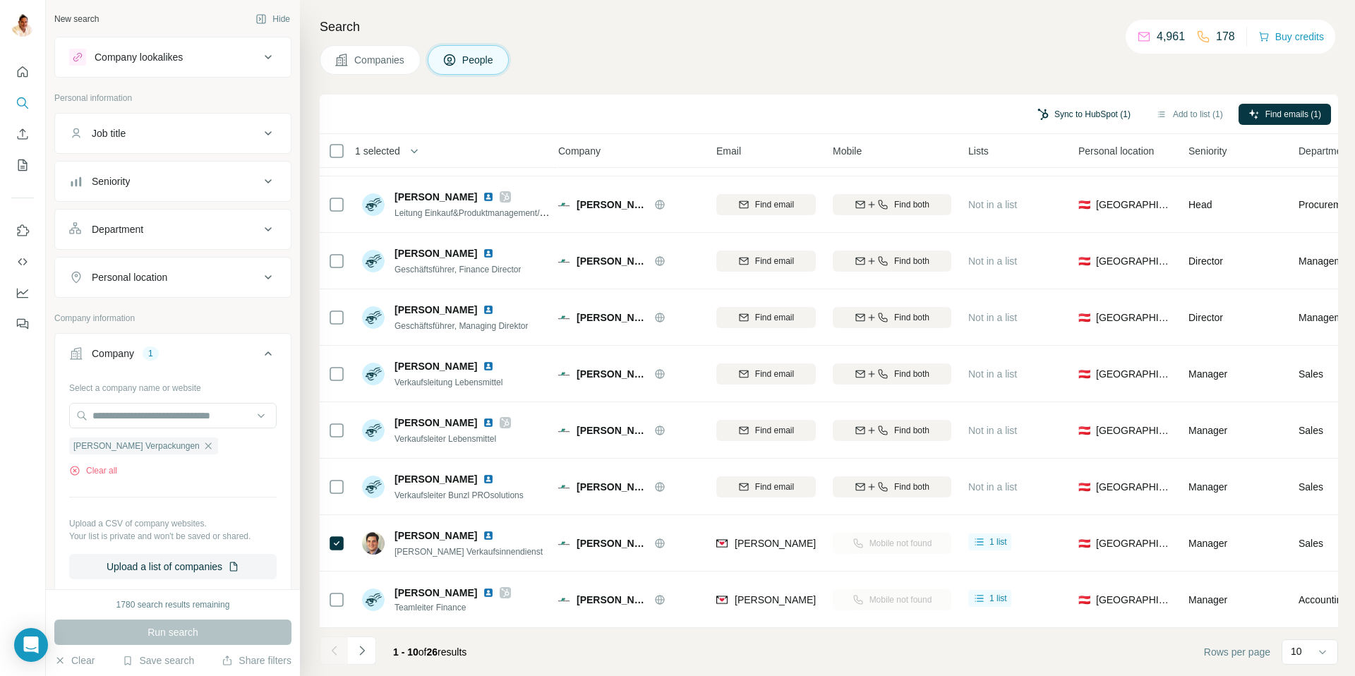
click at [1047, 114] on button "Sync to HubSpot (1)" at bounding box center [1084, 114] width 113 height 21
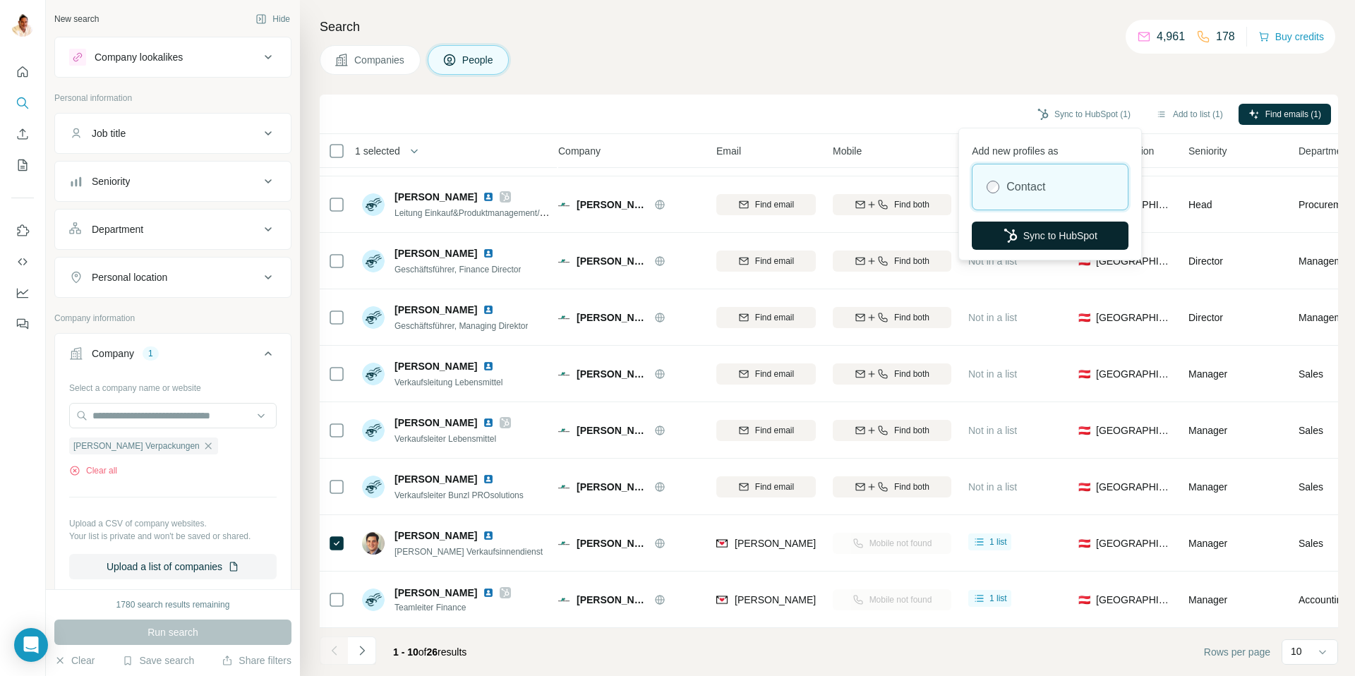
click at [1069, 232] on button "Sync to HubSpot" at bounding box center [1050, 236] width 157 height 28
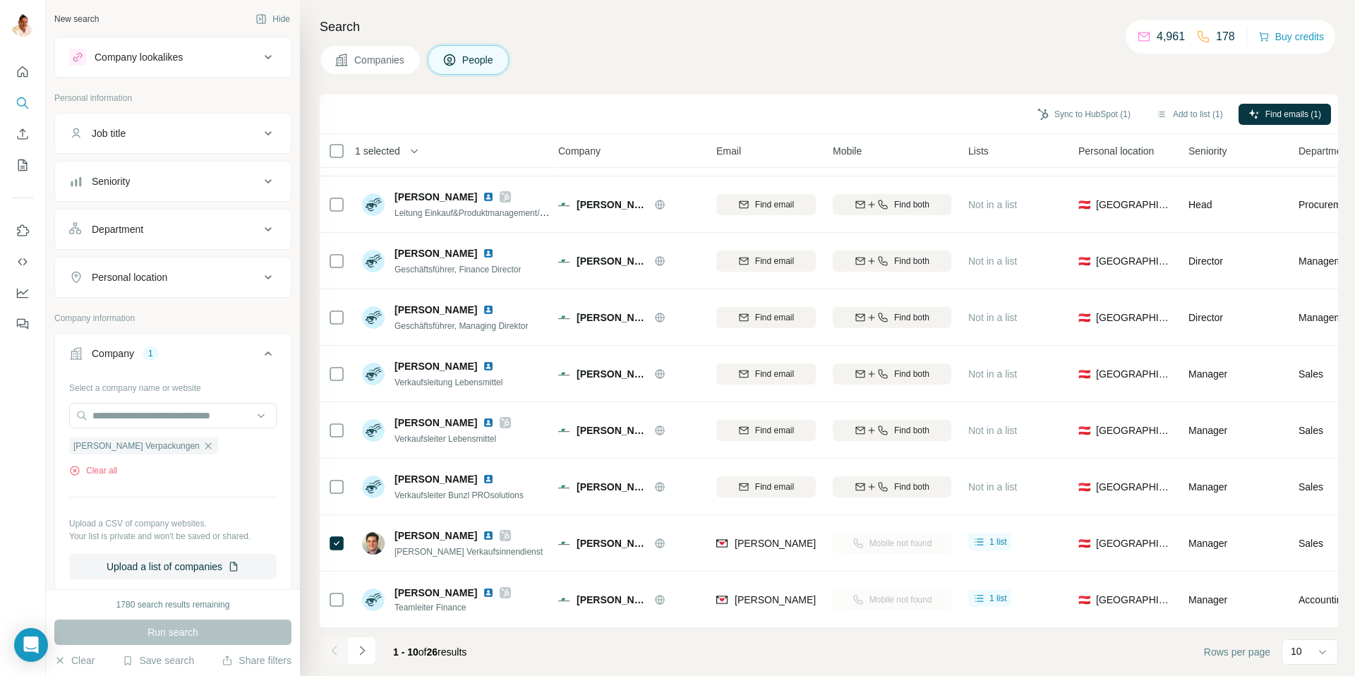
drag, startPoint x: 165, startPoint y: 448, endPoint x: 148, endPoint y: 430, distance: 25.0
click at [203, 447] on icon "button" at bounding box center [208, 445] width 11 height 11
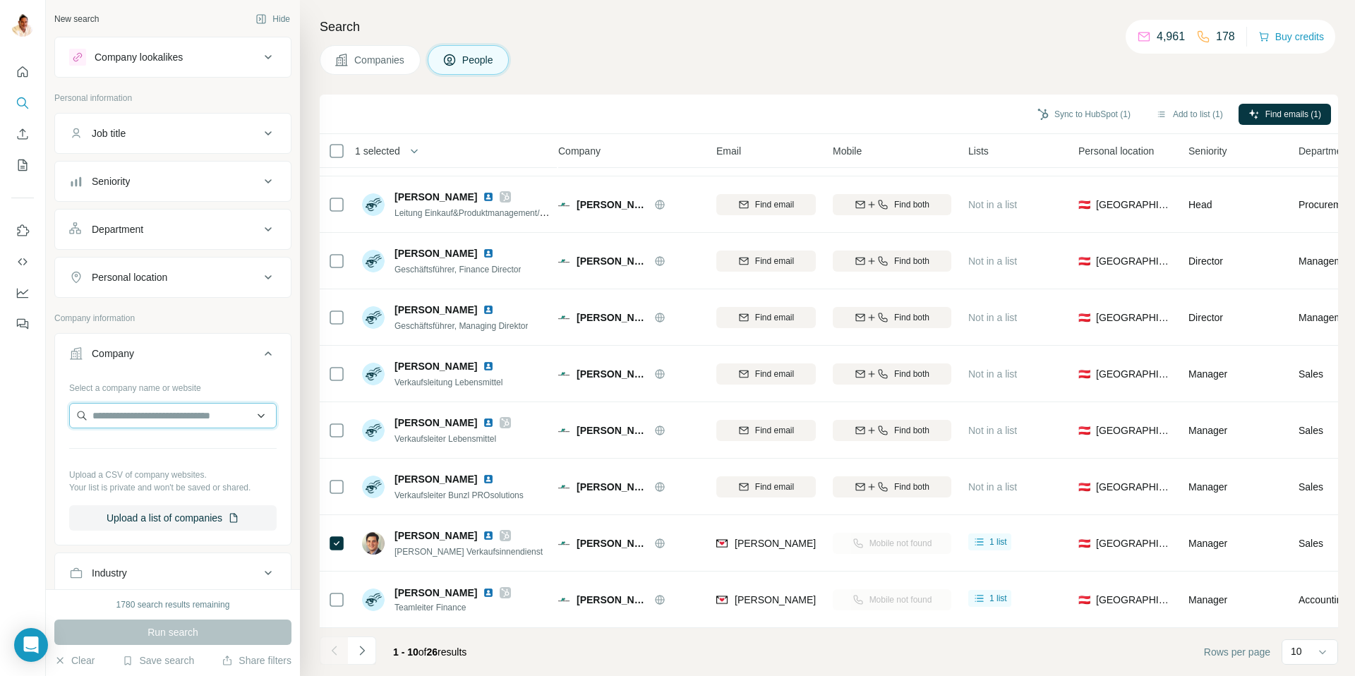
click at [144, 424] on input "text" at bounding box center [172, 415] width 207 height 25
paste input "**********"
type input "**********"
click at [167, 451] on p "Eisbär Trockentechnik" at bounding box center [157, 447] width 97 height 14
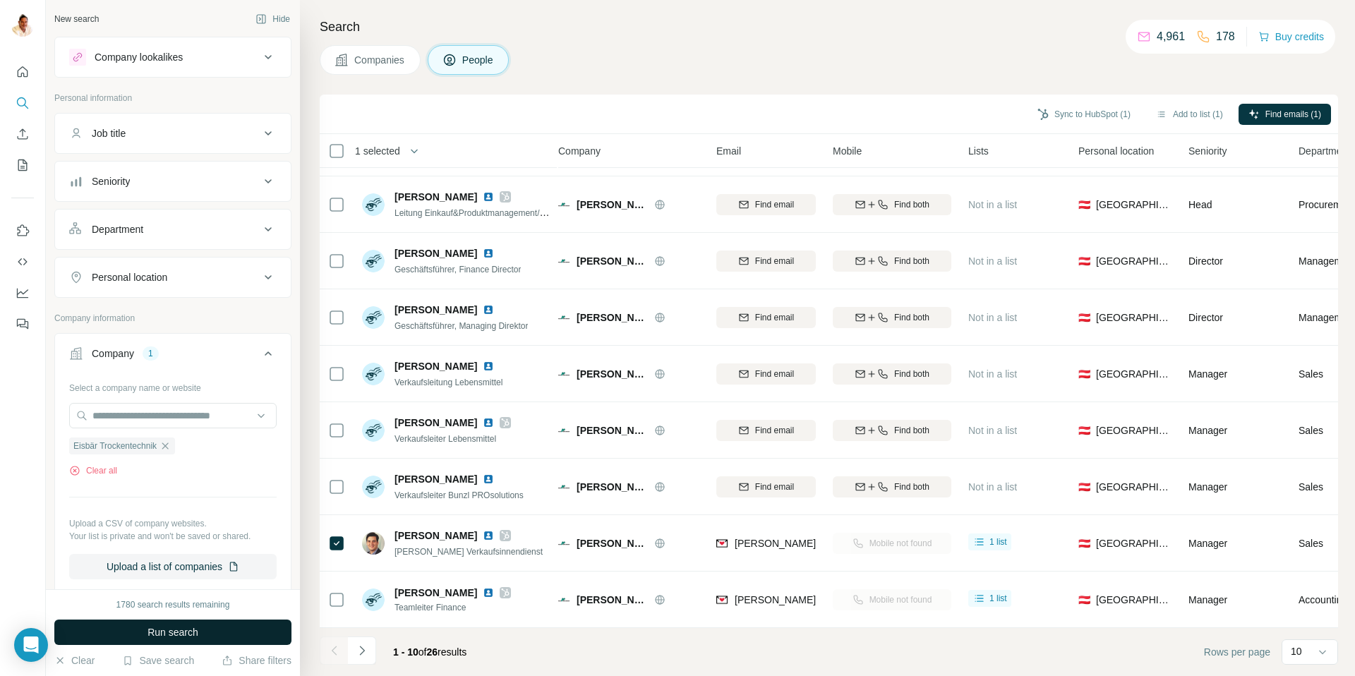
click at [156, 626] on span "Run search" at bounding box center [172, 632] width 51 height 14
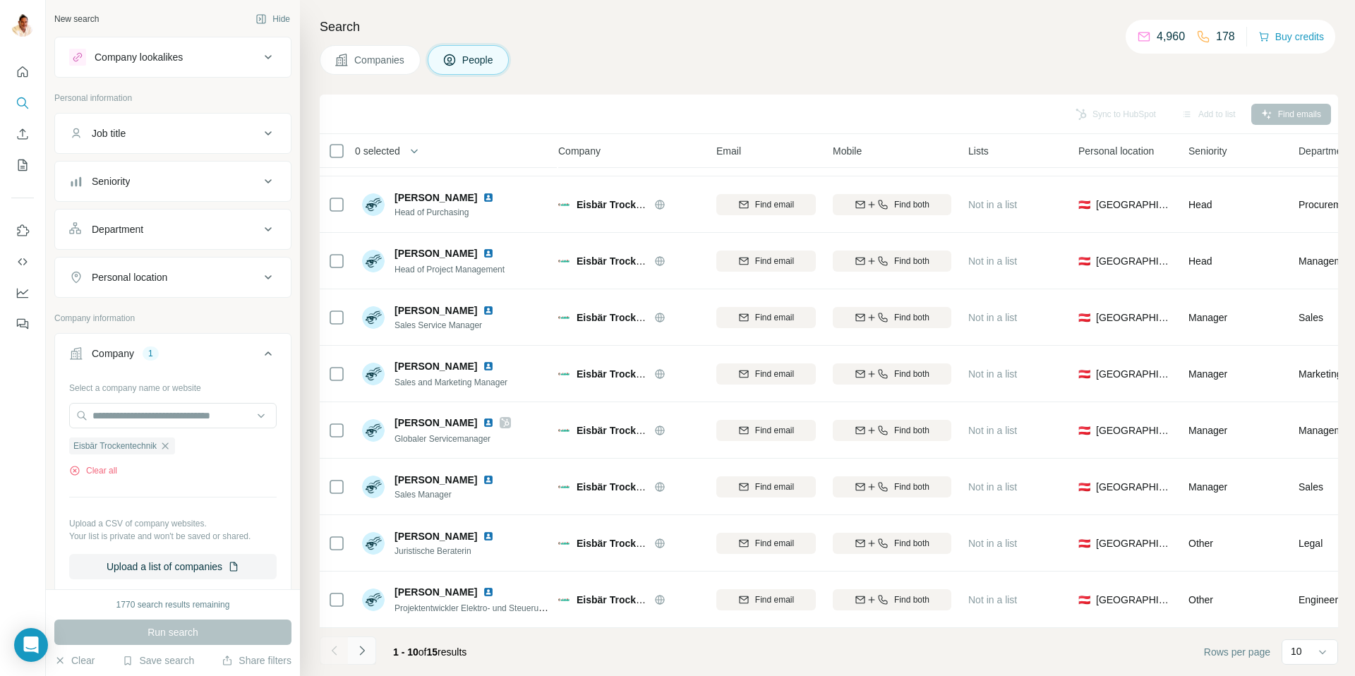
click at [368, 649] on icon "Navigate to next page" at bounding box center [362, 651] width 14 height 14
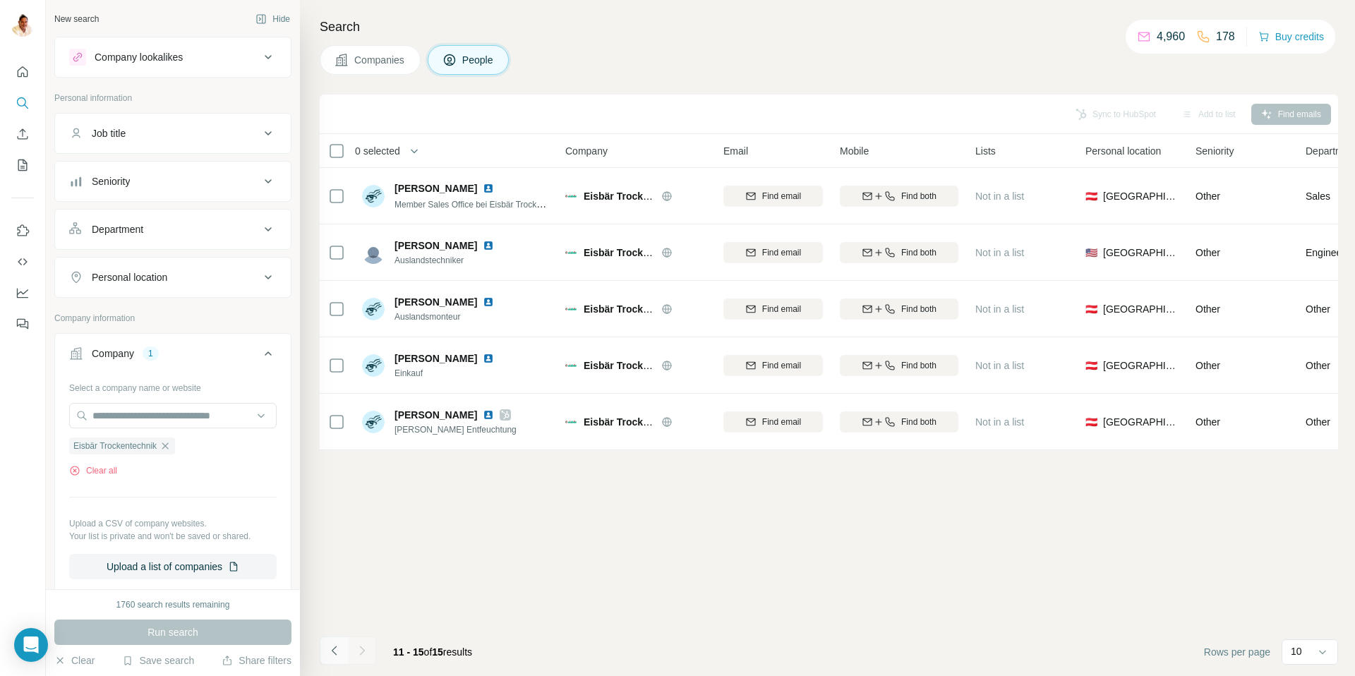
click at [337, 642] on button "Navigate to previous page" at bounding box center [334, 651] width 28 height 28
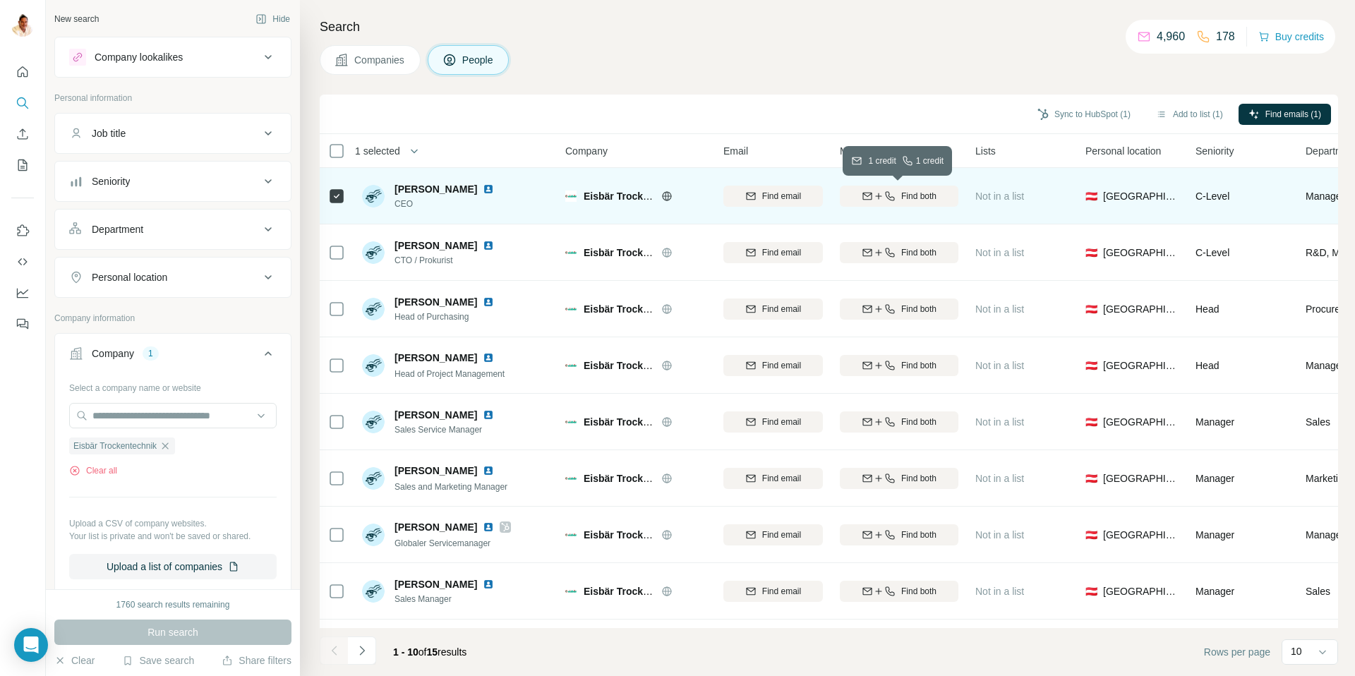
click at [903, 199] on span "Find both" at bounding box center [918, 196] width 35 height 13
drag, startPoint x: 395, startPoint y: 188, endPoint x: 466, endPoint y: 191, distance: 70.6
click at [466, 191] on div "[PERSON_NAME]" at bounding box center [452, 189] width 116 height 14
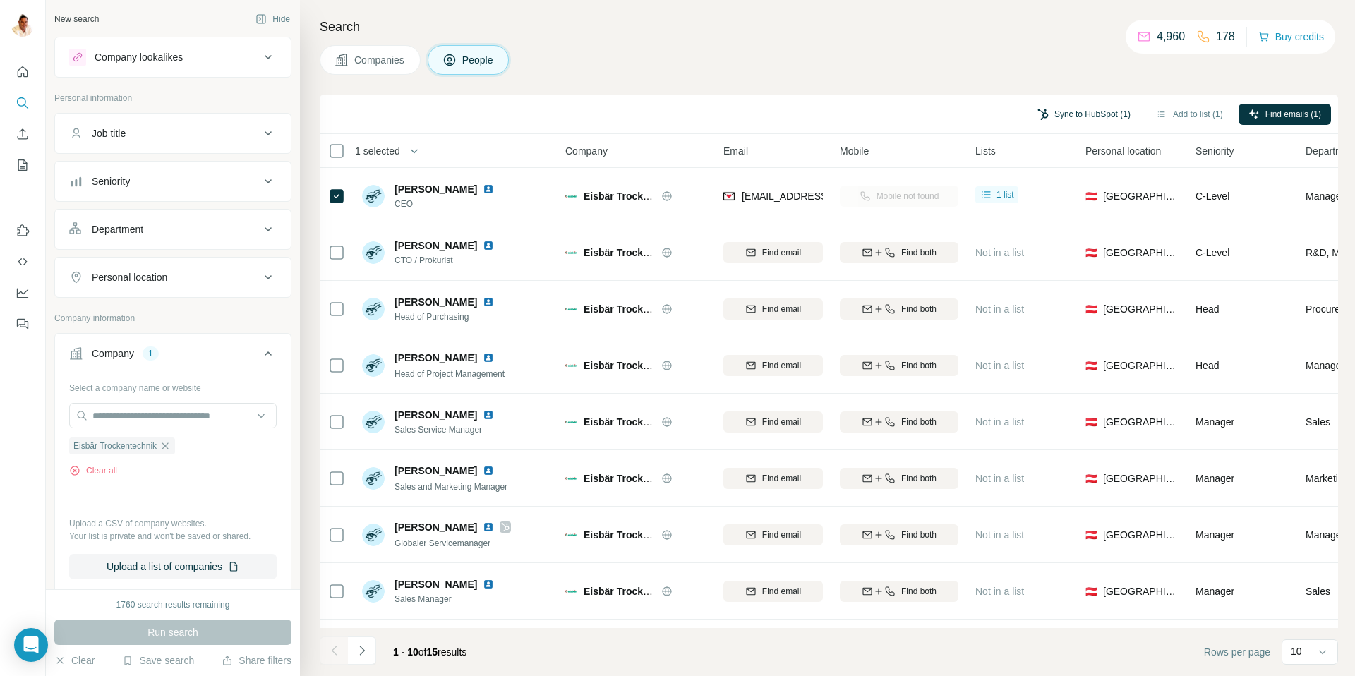
click at [1075, 114] on button "Sync to HubSpot (1)" at bounding box center [1084, 114] width 113 height 21
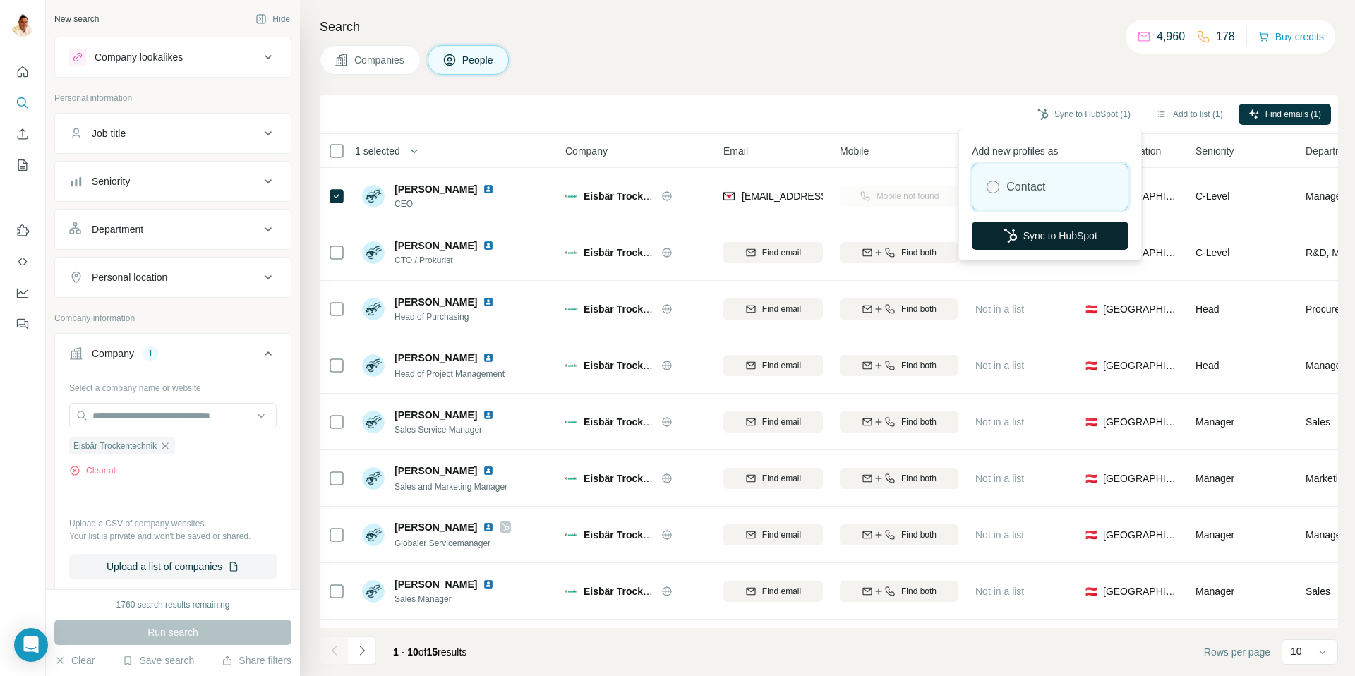
click at [1043, 238] on button "Sync to HubSpot" at bounding box center [1050, 236] width 157 height 28
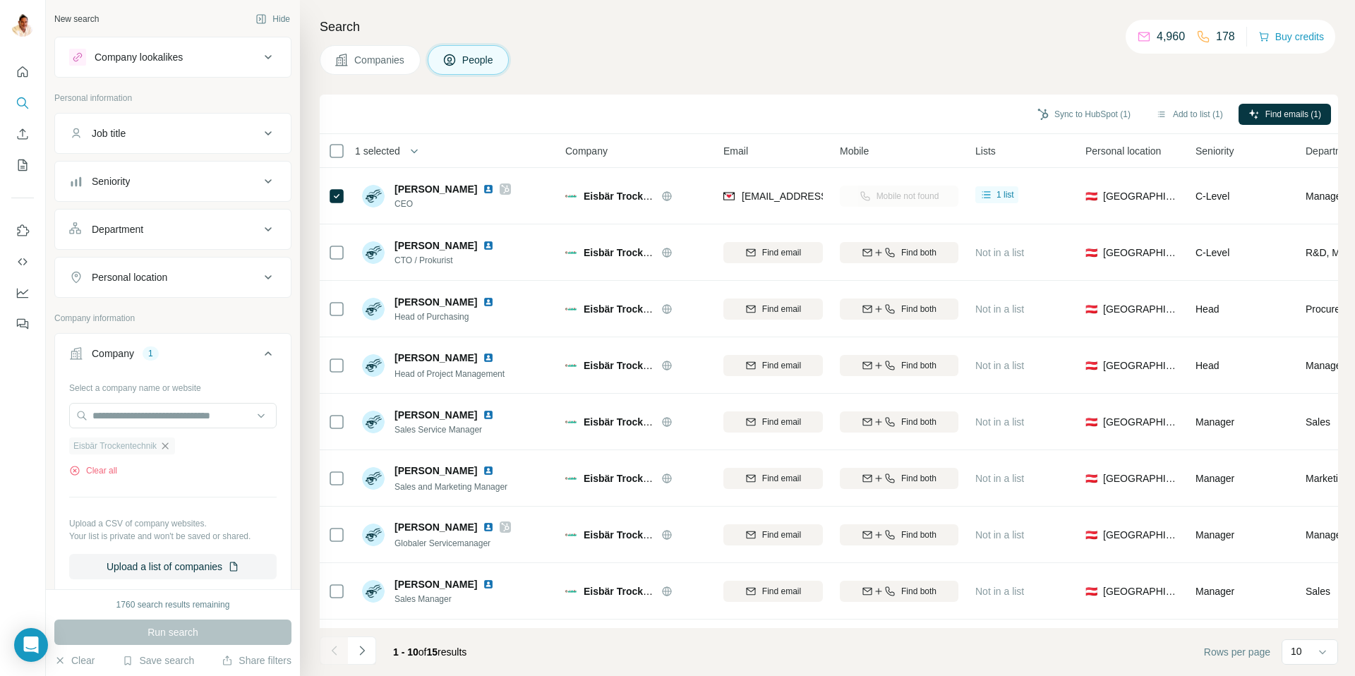
click at [171, 448] on icon "button" at bounding box center [164, 445] width 11 height 11
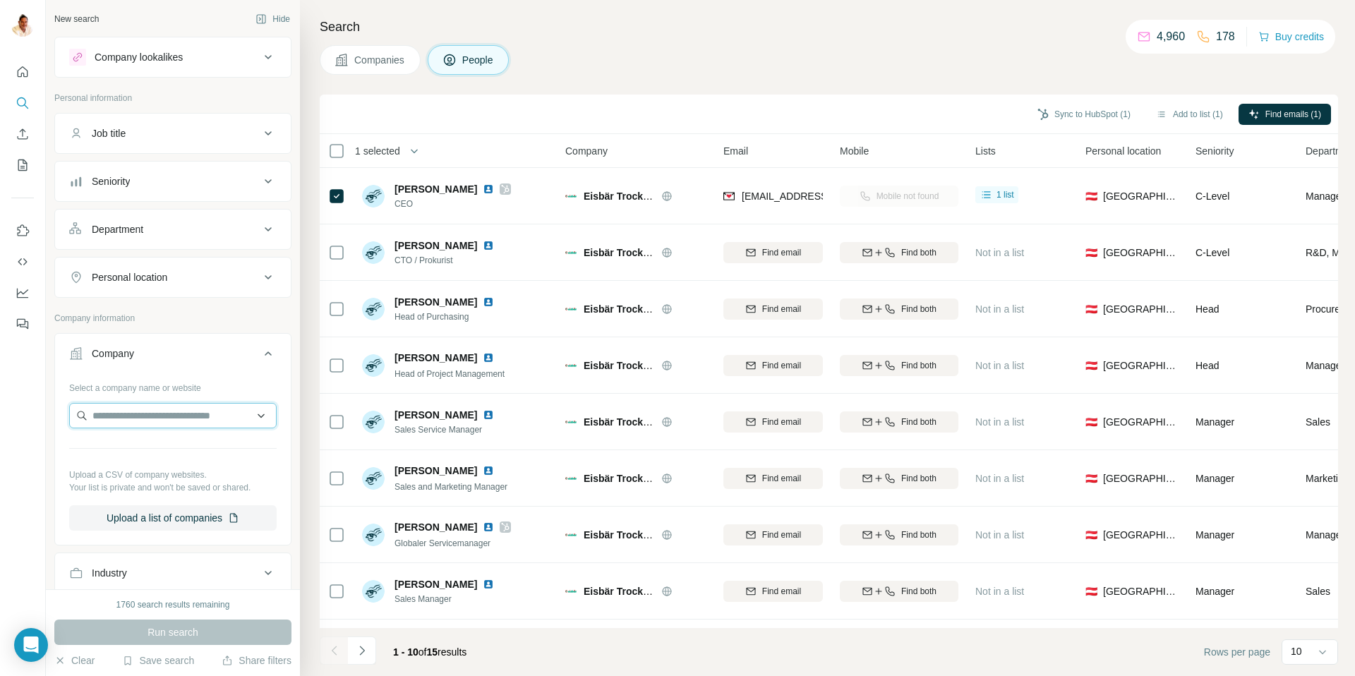
click at [164, 419] on input "text" at bounding box center [172, 415] width 207 height 25
paste input "**********"
type input "**********"
click at [152, 452] on p "Analyticon instruments" at bounding box center [159, 447] width 100 height 14
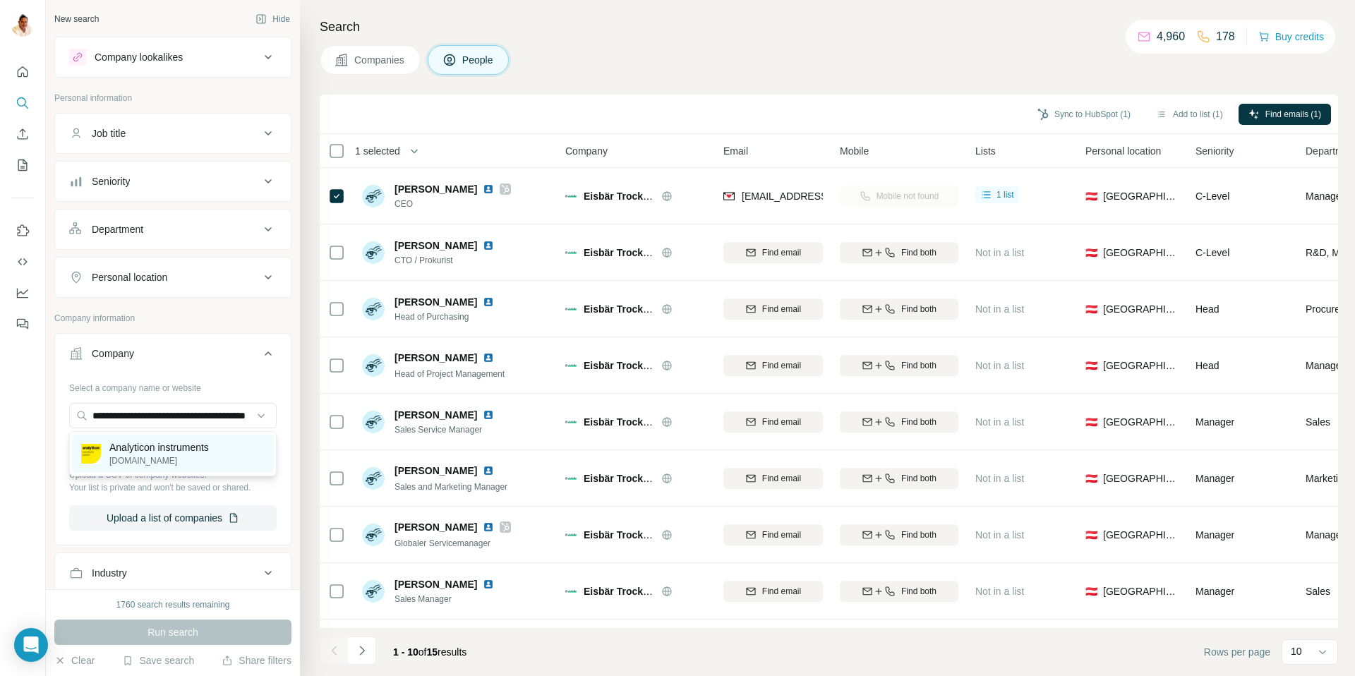
scroll to position [0, 0]
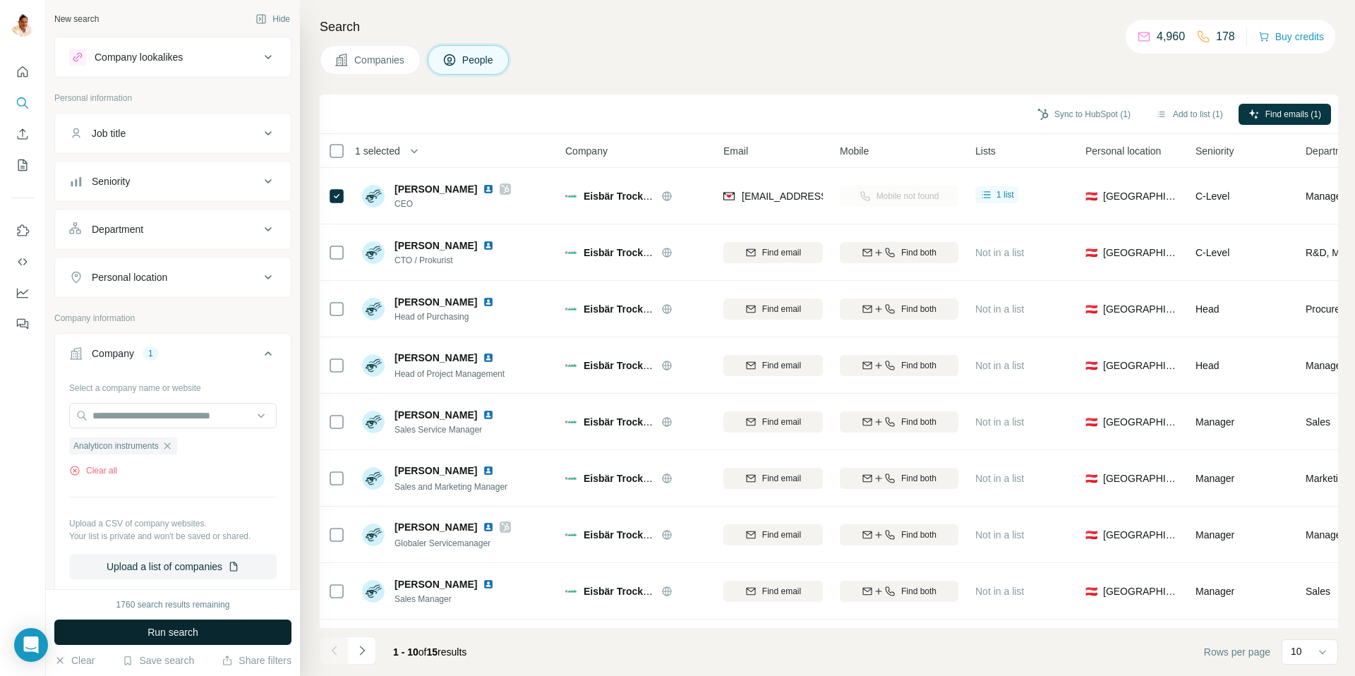
click at [198, 629] on span "Run search" at bounding box center [172, 632] width 51 height 14
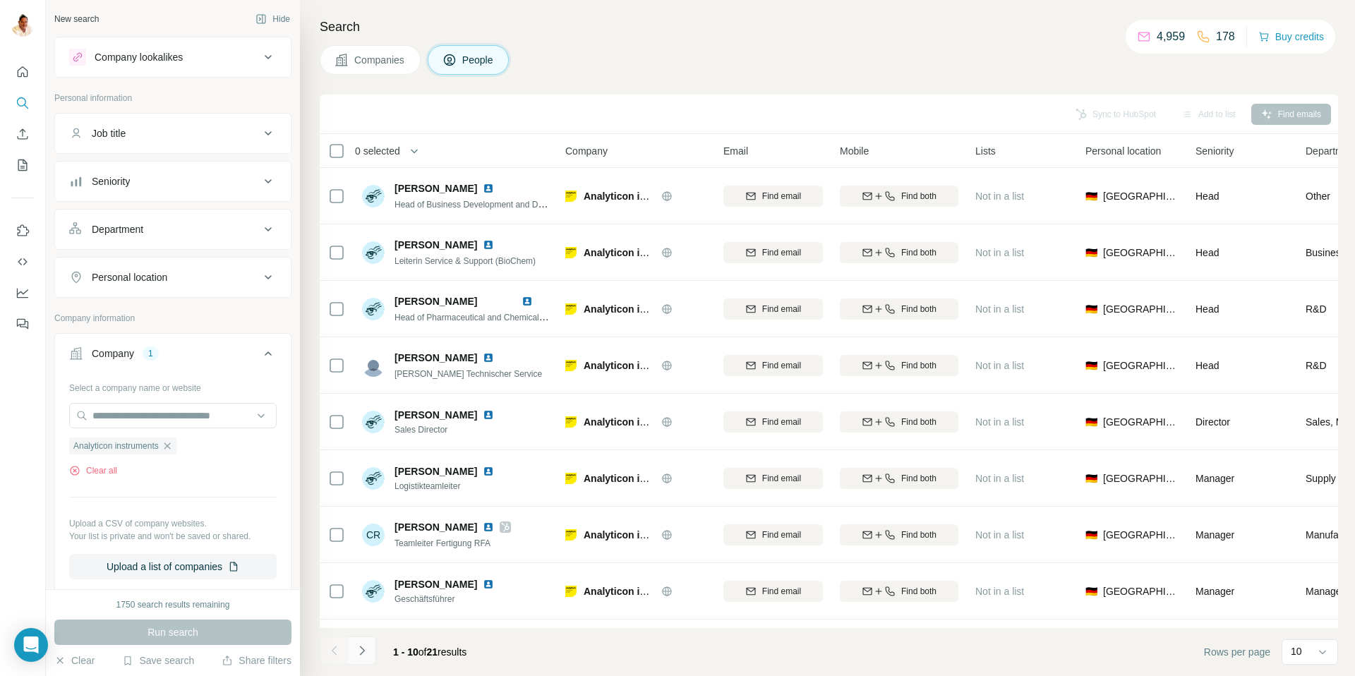
click at [367, 647] on icon "Navigate to next page" at bounding box center [362, 651] width 14 height 14
click at [368, 653] on button "Navigate to next page" at bounding box center [362, 651] width 28 height 28
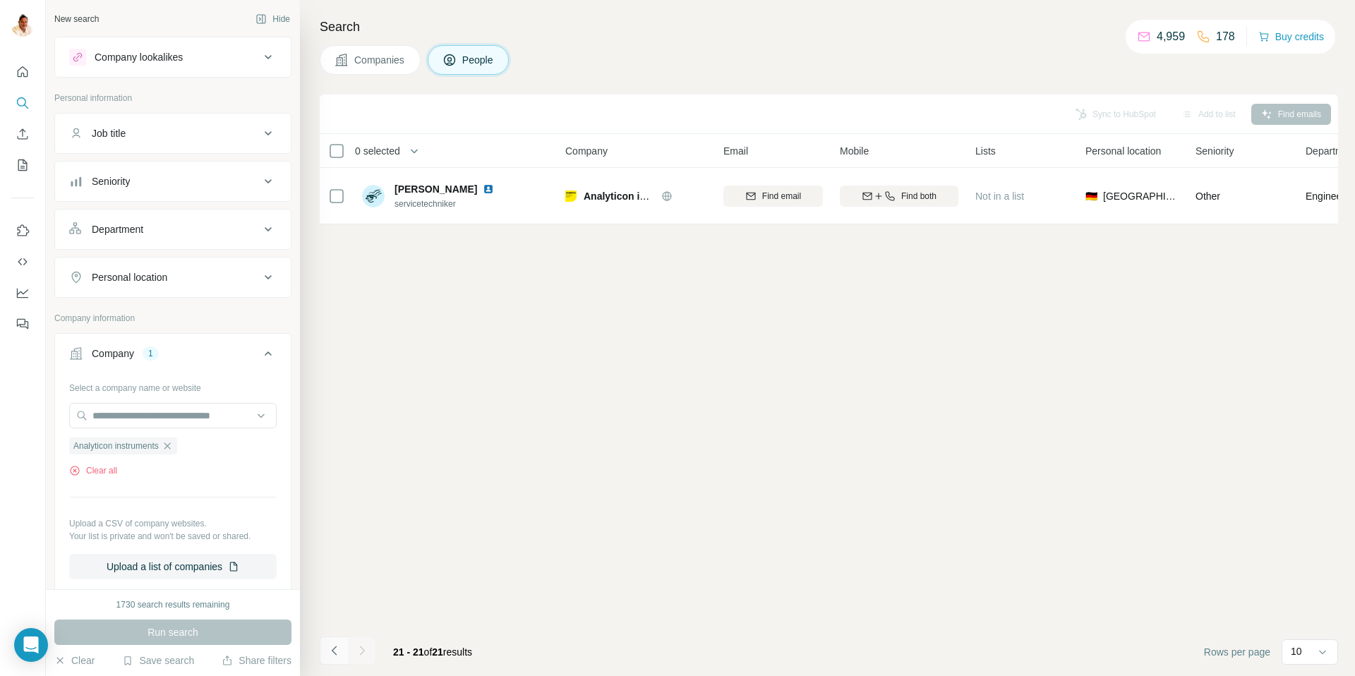
click at [340, 651] on icon "Navigate to previous page" at bounding box center [334, 651] width 14 height 14
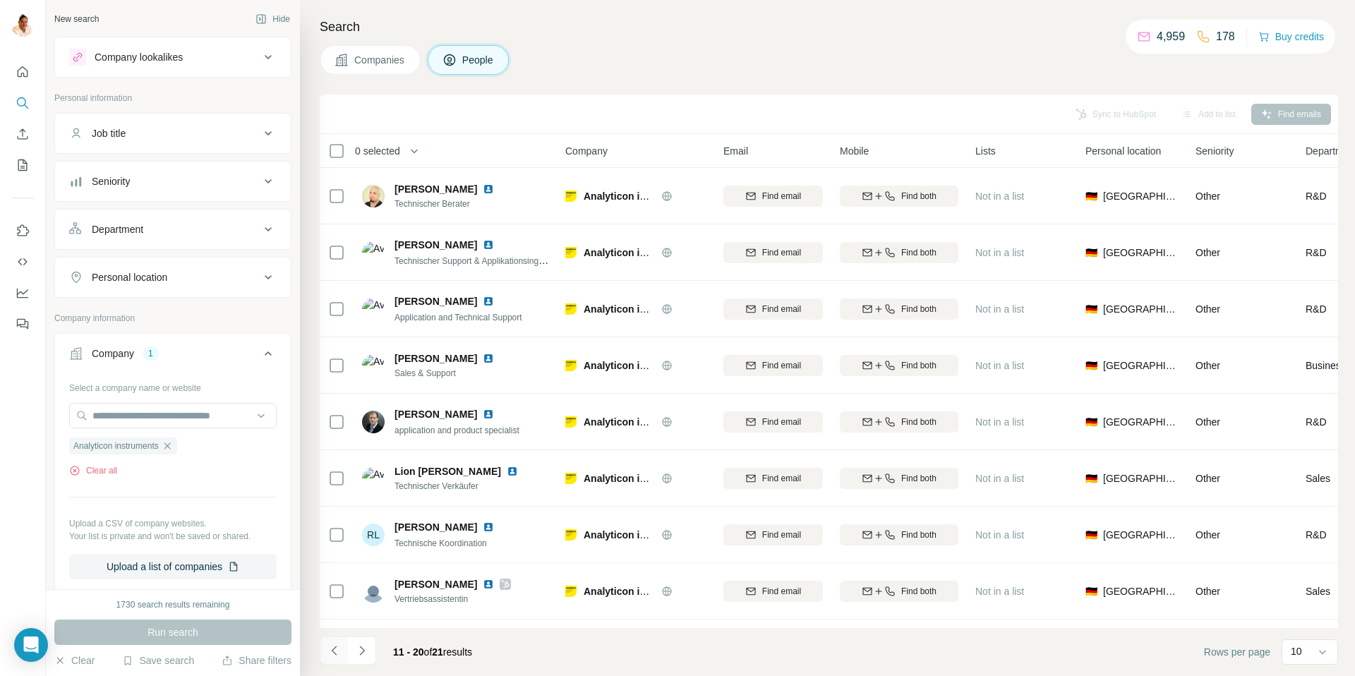
click at [340, 651] on icon "Navigate to previous page" at bounding box center [334, 651] width 14 height 14
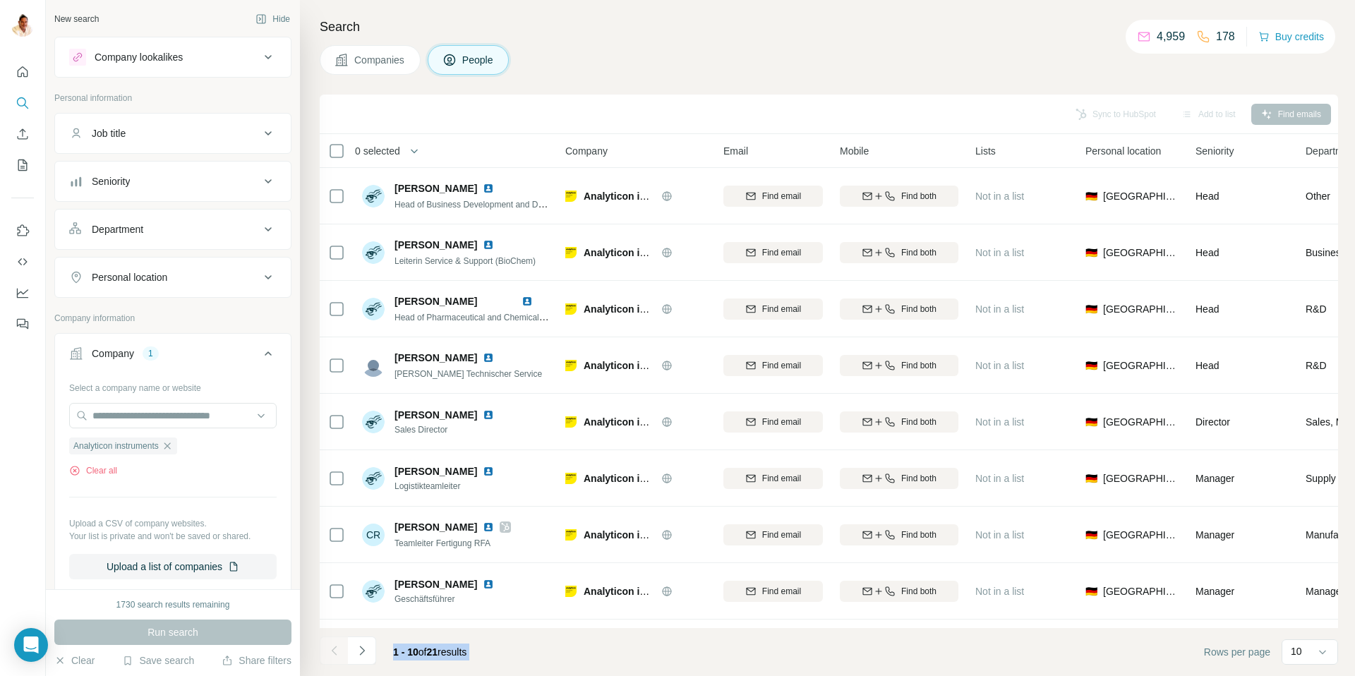
click at [340, 651] on div at bounding box center [334, 651] width 28 height 28
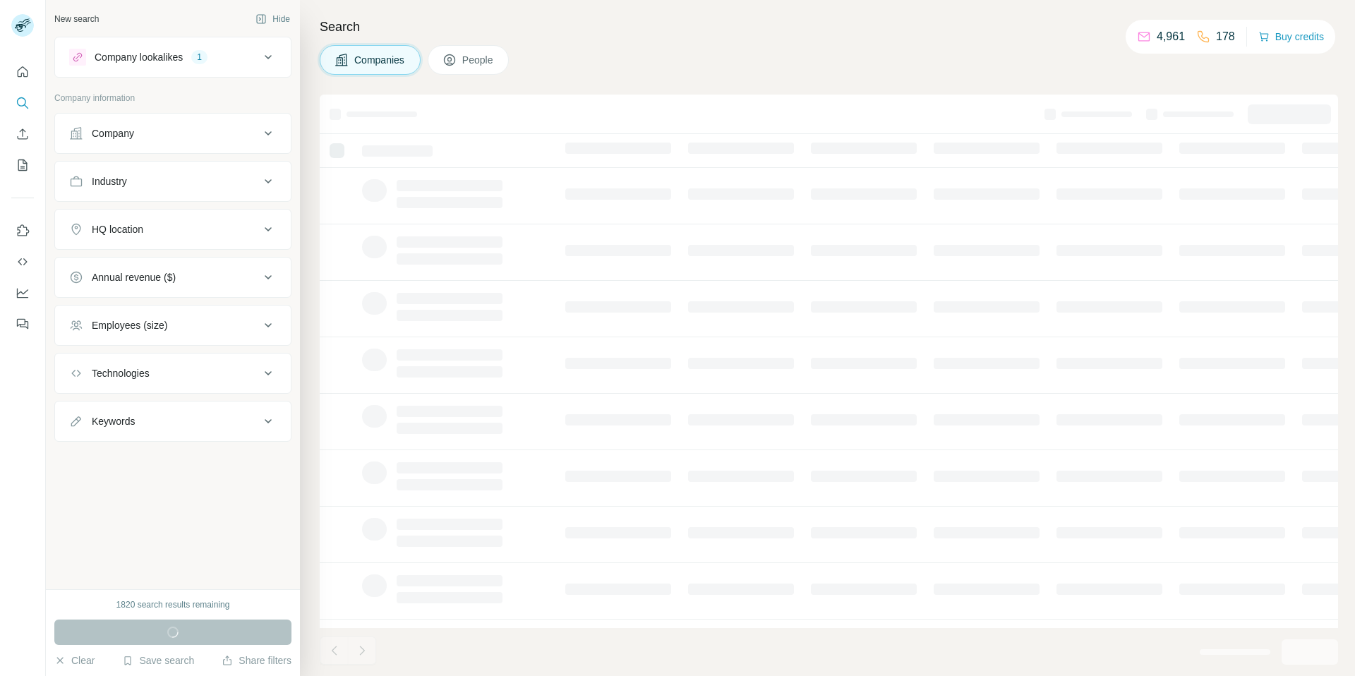
click at [121, 131] on div "Company" at bounding box center [113, 133] width 42 height 14
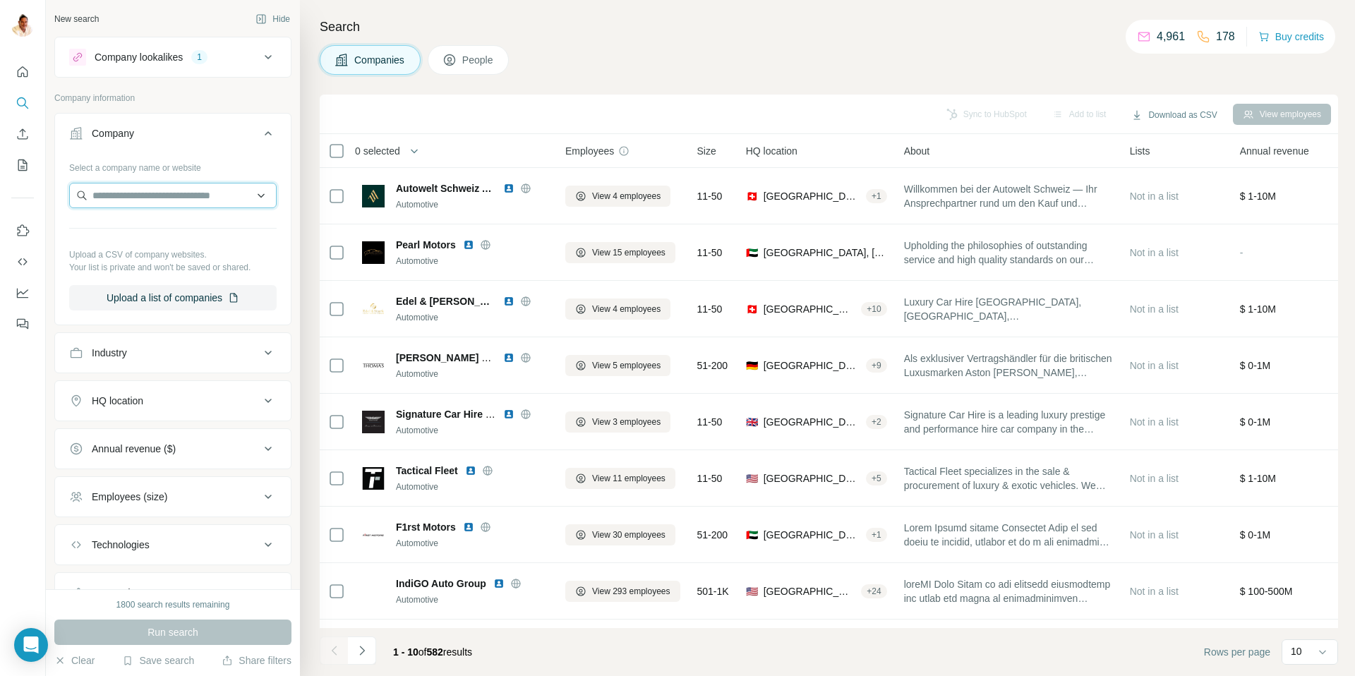
click at [140, 200] on input "text" at bounding box center [172, 195] width 207 height 25
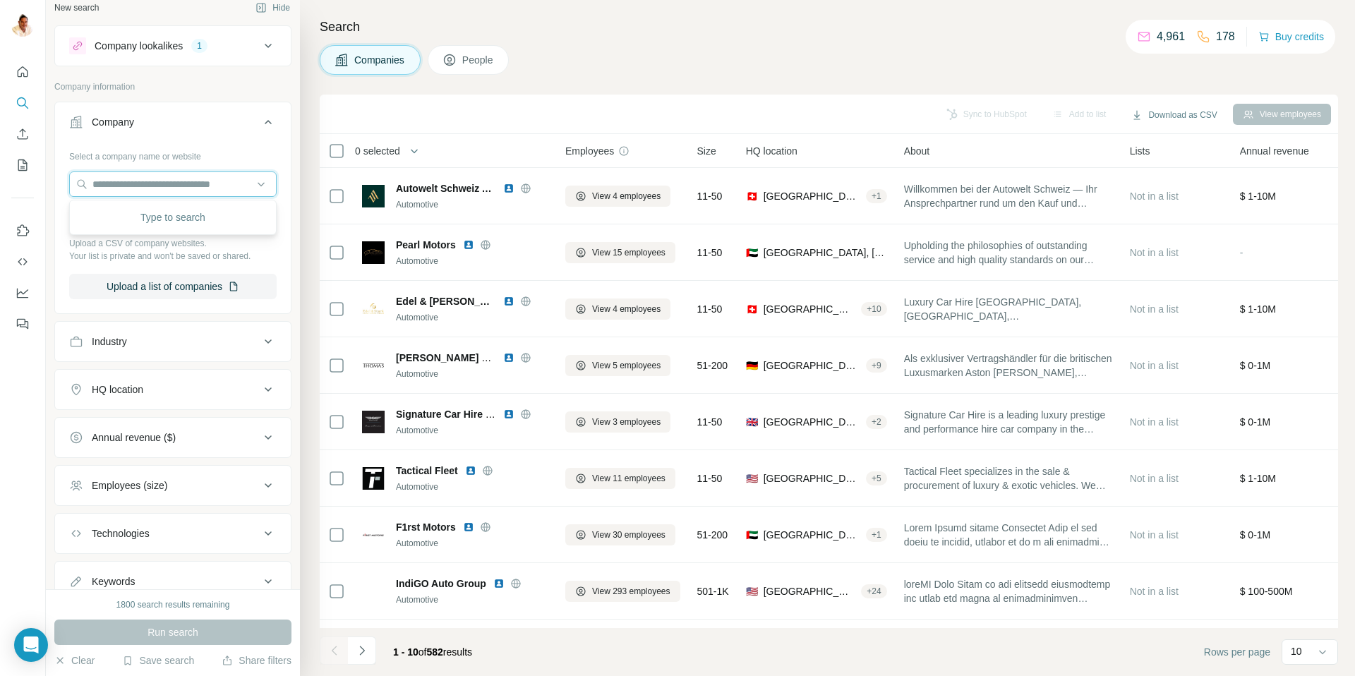
scroll to position [14, 0]
click at [186, 184] on input "text" at bounding box center [172, 181] width 207 height 25
paste input "**********"
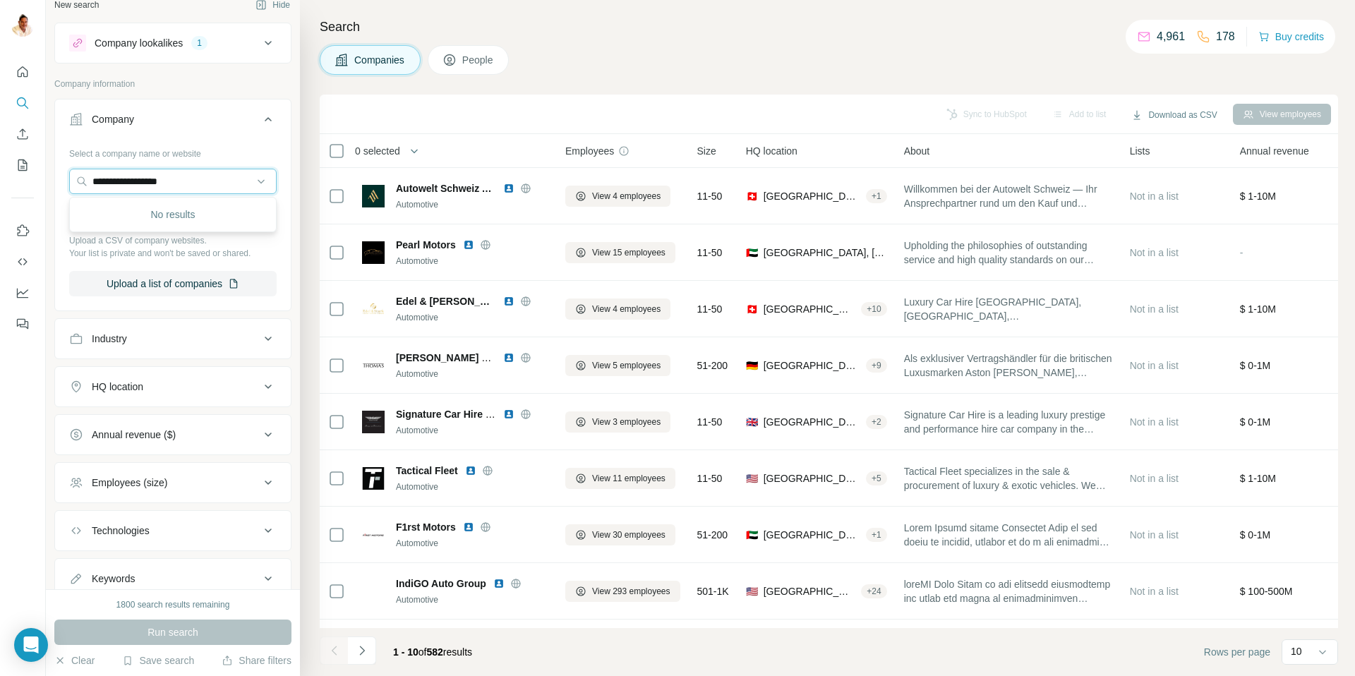
drag, startPoint x: 204, startPoint y: 180, endPoint x: 64, endPoint y: 168, distance: 140.9
click at [64, 168] on div "**********" at bounding box center [173, 225] width 236 height 166
type input "**********"
